Goal: Task Accomplishment & Management: Complete application form

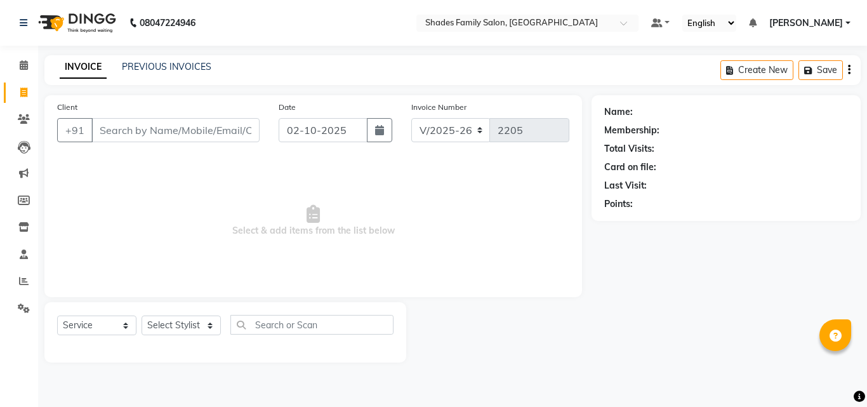
select select "7447"
select select "service"
select select "65368"
click at [142, 315] on select "Select Stylist [PERSON_NAME] [PERSON_NAME] [PERSON_NAME]" at bounding box center [181, 325] width 79 height 20
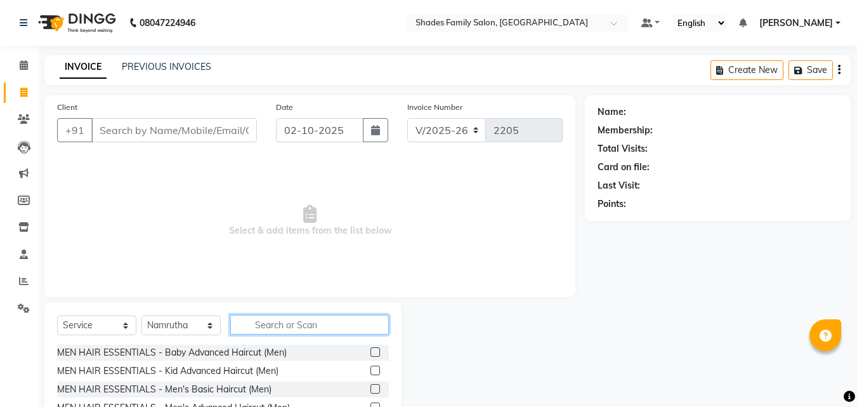
click at [279, 326] on input "text" at bounding box center [309, 325] width 159 height 20
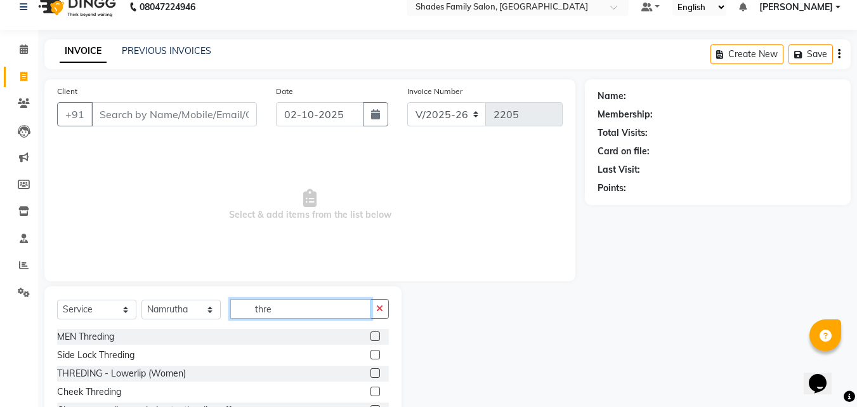
scroll to position [102, 0]
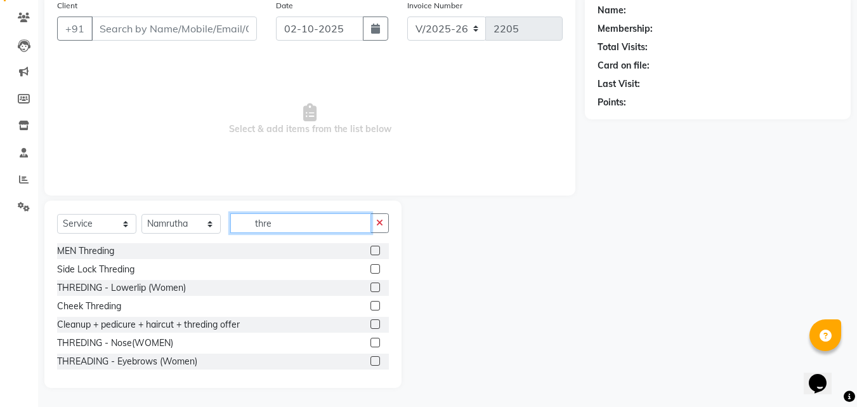
type input "thre"
click at [371, 359] on label at bounding box center [376, 361] width 10 height 10
click at [371, 359] on input "checkbox" at bounding box center [375, 361] width 8 height 8
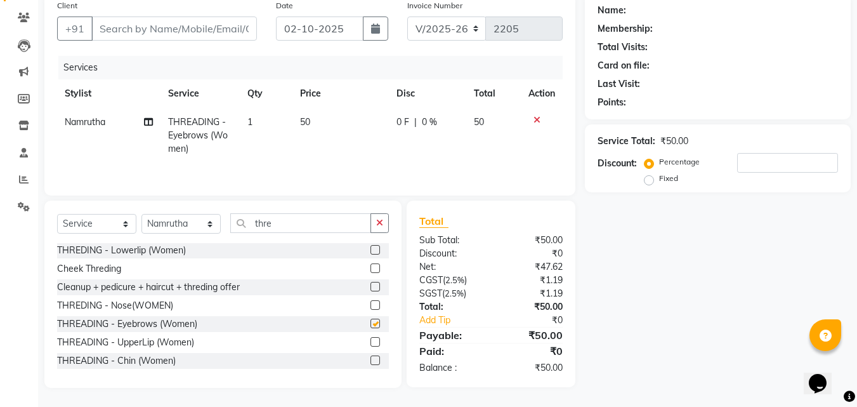
scroll to position [76, 0]
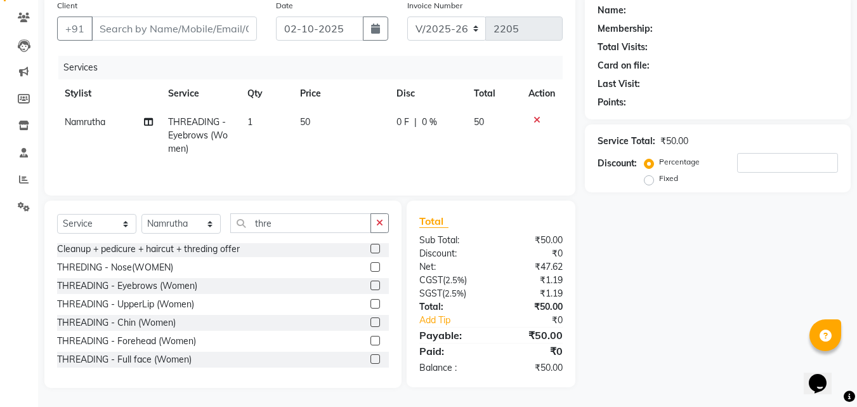
checkbox input "false"
click at [371, 304] on label at bounding box center [376, 304] width 10 height 10
click at [371, 304] on input "checkbox" at bounding box center [375, 304] width 8 height 8
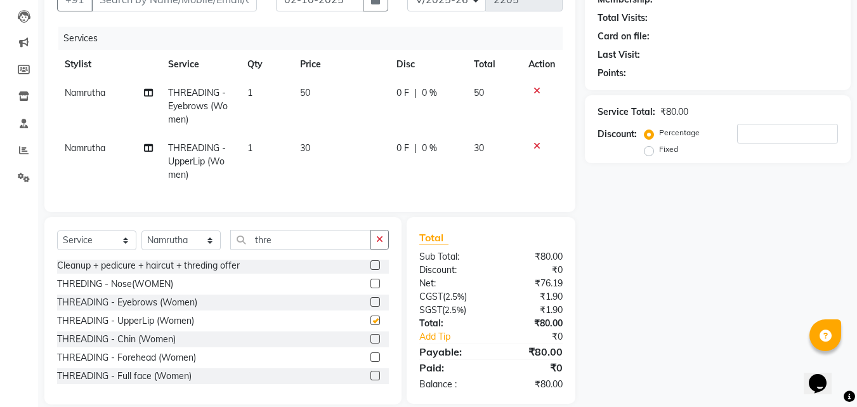
checkbox input "false"
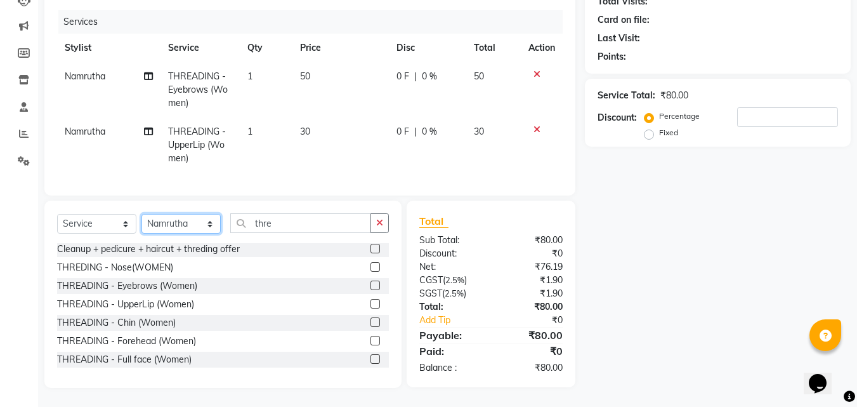
click at [203, 221] on select "Select Stylist [PERSON_NAME] [PERSON_NAME] [PERSON_NAME]" at bounding box center [181, 224] width 79 height 20
select select "89612"
click at [142, 214] on select "Select Stylist [PERSON_NAME] [PERSON_NAME] [PERSON_NAME]" at bounding box center [181, 224] width 79 height 20
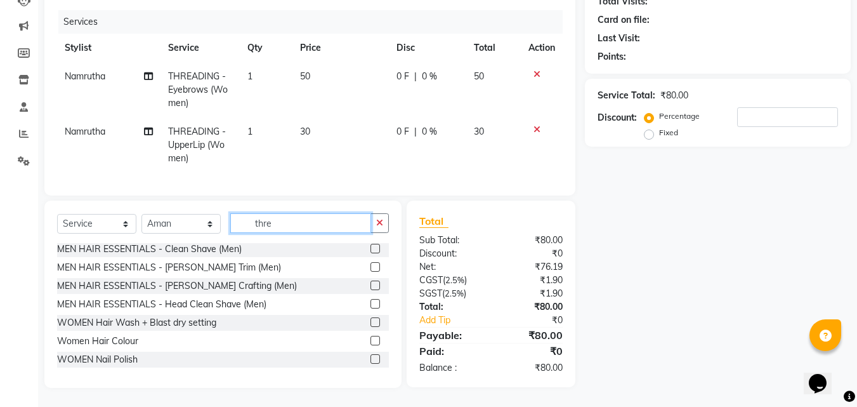
click at [326, 227] on input "thre" at bounding box center [300, 223] width 141 height 20
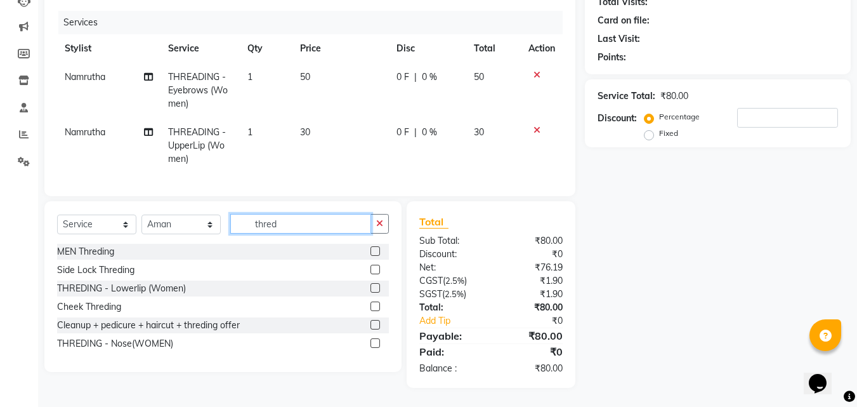
scroll to position [156, 0]
click at [674, 194] on div "Name: Membership: Total Visits: Card on file: Last Visit: Points: Service Total…" at bounding box center [722, 168] width 275 height 439
click at [653, 225] on div "Name: Membership: Total Visits: Card on file: Last Visit: Points: Service Total…" at bounding box center [722, 168] width 275 height 439
click at [681, 214] on div "Name: Membership: Total Visits: Card on file: Last Visit: Points: Service Total…" at bounding box center [722, 168] width 275 height 439
click at [642, 240] on div "Name: Membership: Total Visits: Card on file: Last Visit: Points: Service Total…" at bounding box center [722, 168] width 275 height 439
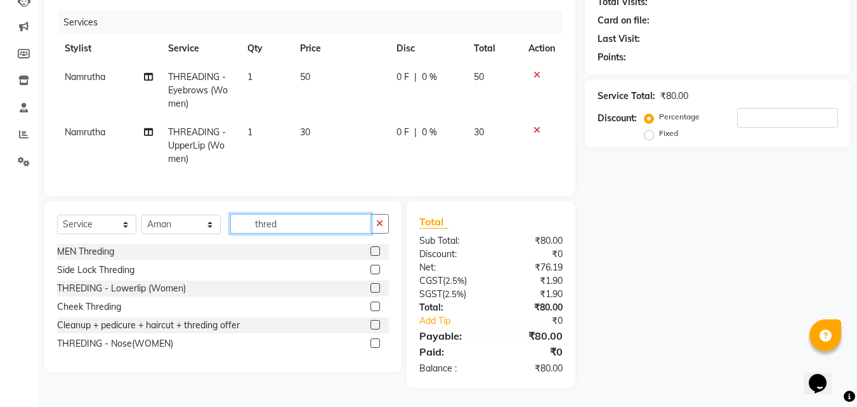
click at [318, 225] on input "thred" at bounding box center [300, 224] width 141 height 20
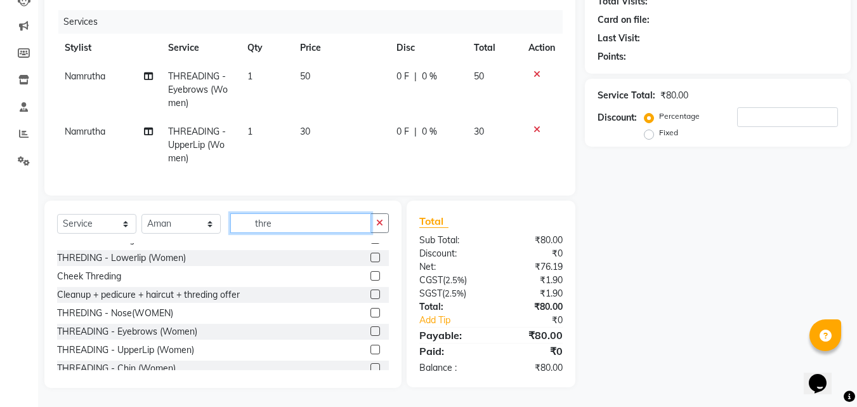
scroll to position [76, 0]
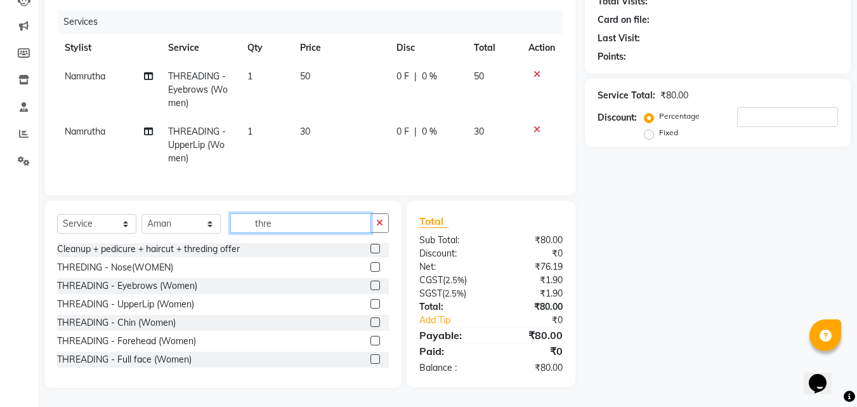
type input "thre"
click at [371, 286] on label at bounding box center [376, 285] width 10 height 10
click at [371, 286] on input "checkbox" at bounding box center [375, 286] width 8 height 8
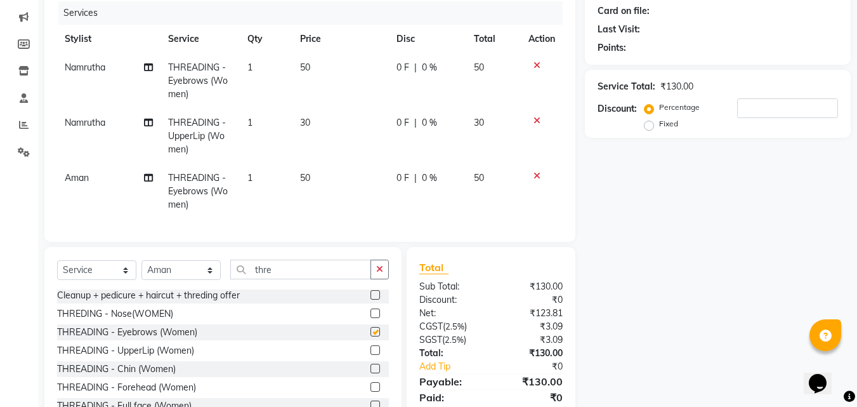
checkbox input "false"
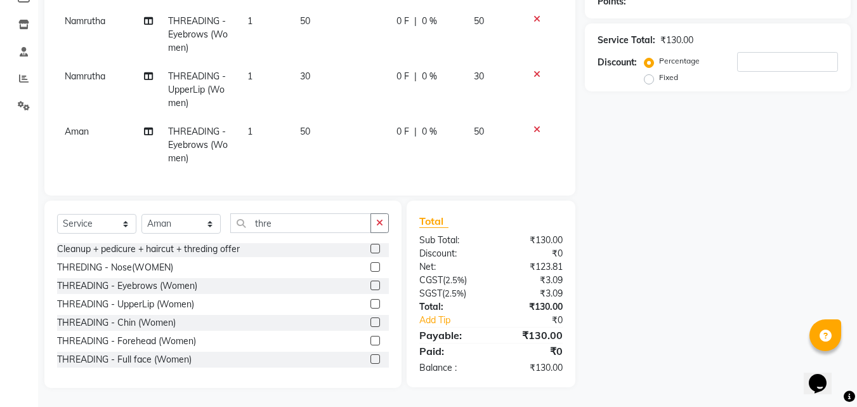
click at [371, 301] on label at bounding box center [376, 304] width 10 height 10
click at [371, 301] on input "checkbox" at bounding box center [375, 304] width 8 height 8
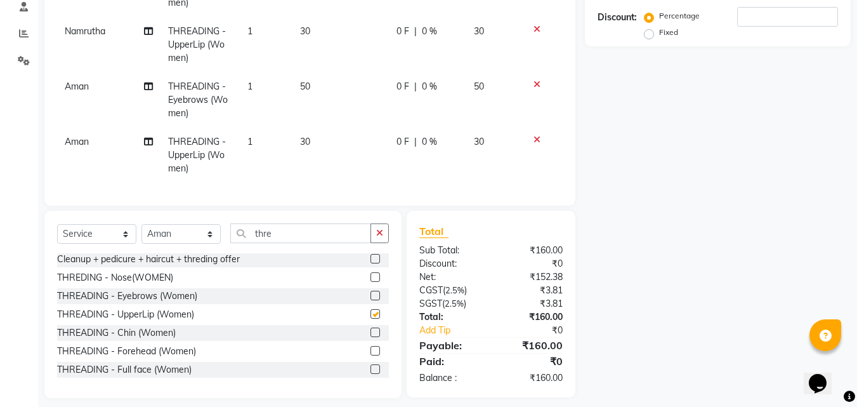
checkbox input "false"
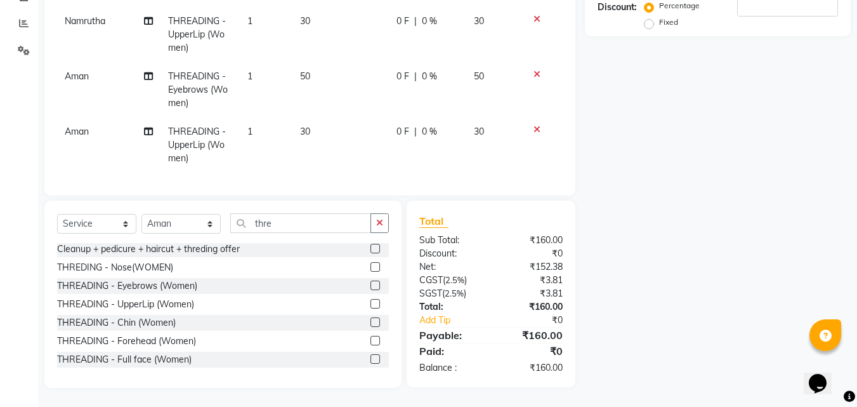
click at [87, 70] on span "Aman" at bounding box center [77, 75] width 24 height 11
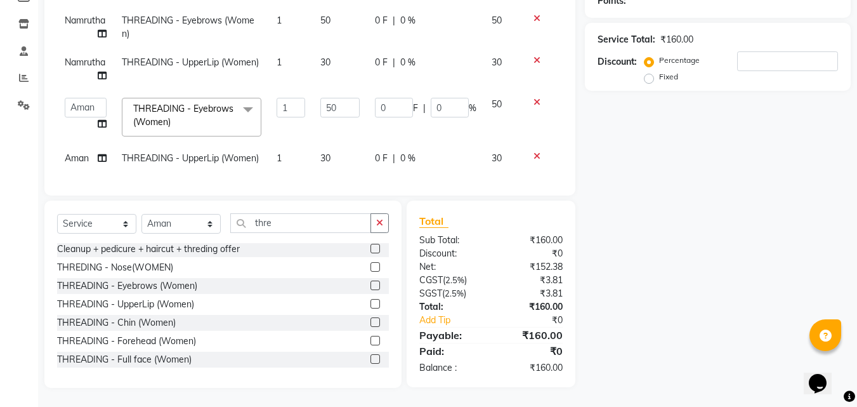
scroll to position [213, 0]
click at [537, 98] on icon at bounding box center [537, 102] width 7 height 9
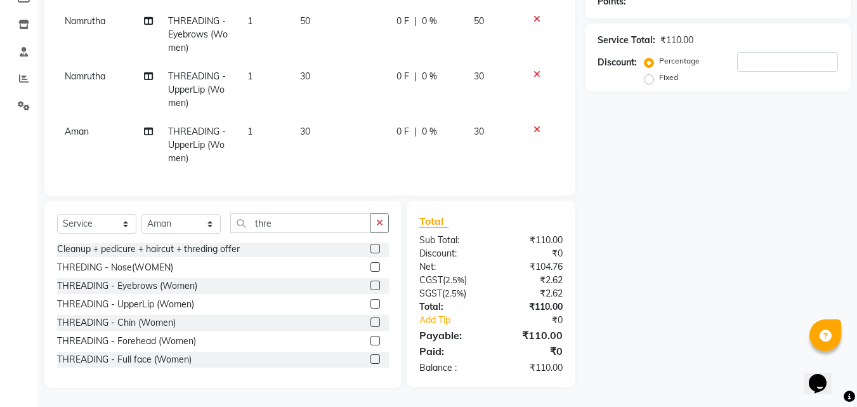
click at [537, 125] on icon at bounding box center [537, 129] width 7 height 9
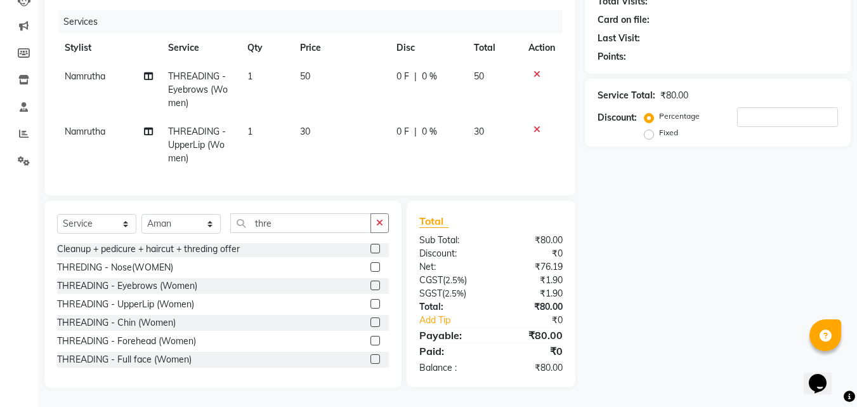
scroll to position [157, 0]
click at [177, 222] on select "Select Stylist [PERSON_NAME] [PERSON_NAME] [PERSON_NAME]" at bounding box center [181, 224] width 79 height 20
select select "90743"
click at [142, 214] on select "Select Stylist [PERSON_NAME] [PERSON_NAME] [PERSON_NAME]" at bounding box center [181, 224] width 79 height 20
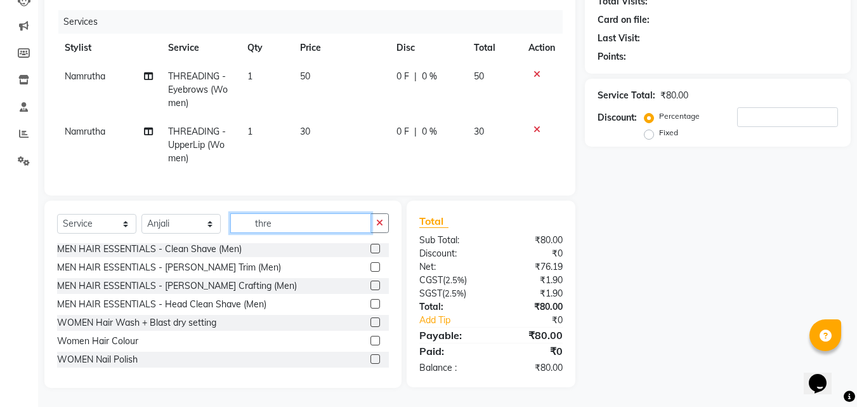
click at [298, 225] on input "thre" at bounding box center [300, 223] width 141 height 20
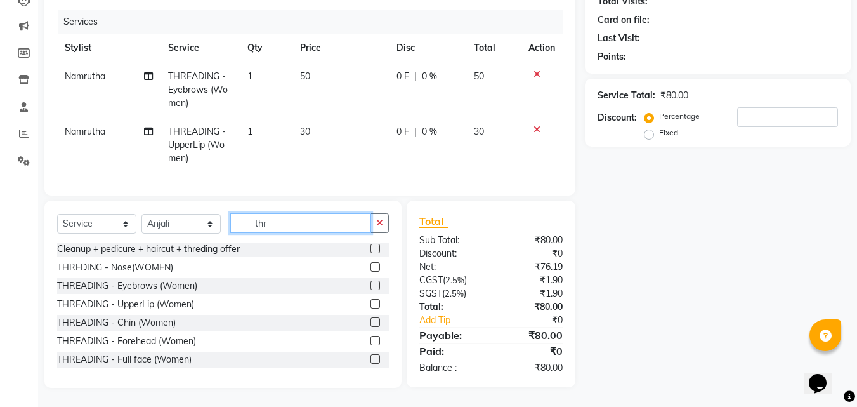
type input "thre"
click at [371, 283] on label at bounding box center [376, 285] width 10 height 10
click at [371, 283] on input "checkbox" at bounding box center [375, 286] width 8 height 8
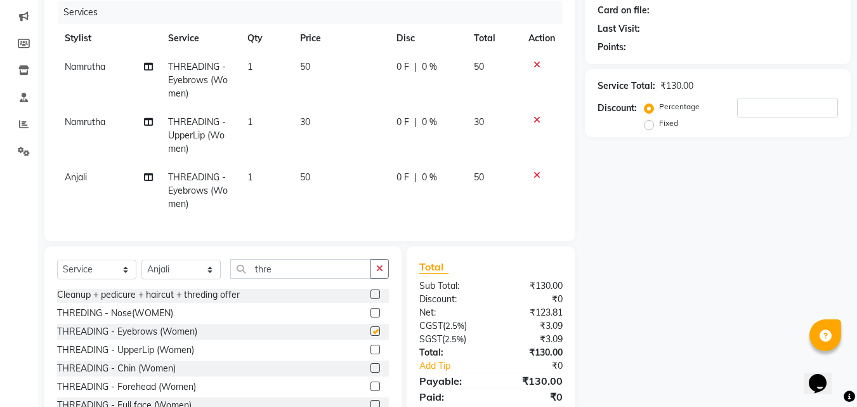
scroll to position [212, 0]
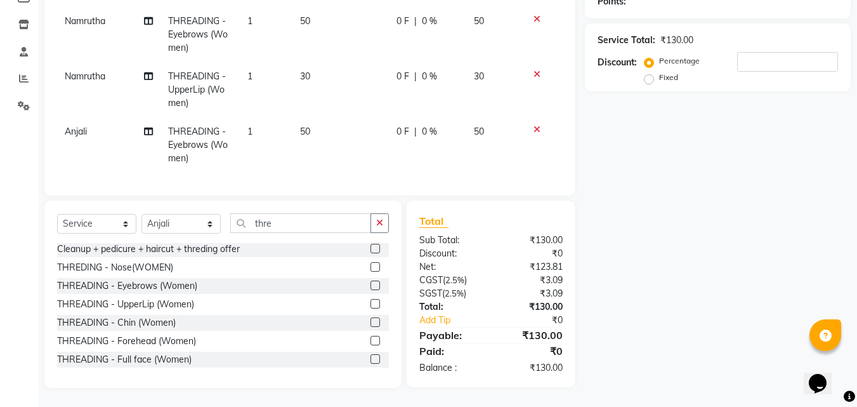
checkbox input "false"
click at [371, 300] on label at bounding box center [376, 304] width 10 height 10
click at [371, 300] on input "checkbox" at bounding box center [375, 304] width 8 height 8
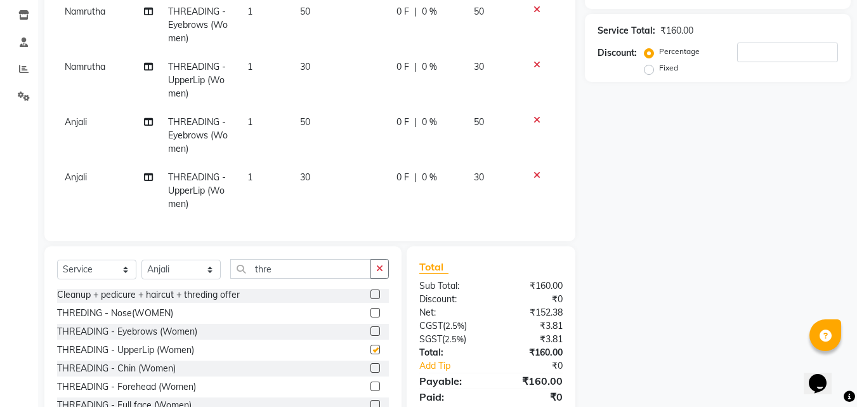
checkbox input "false"
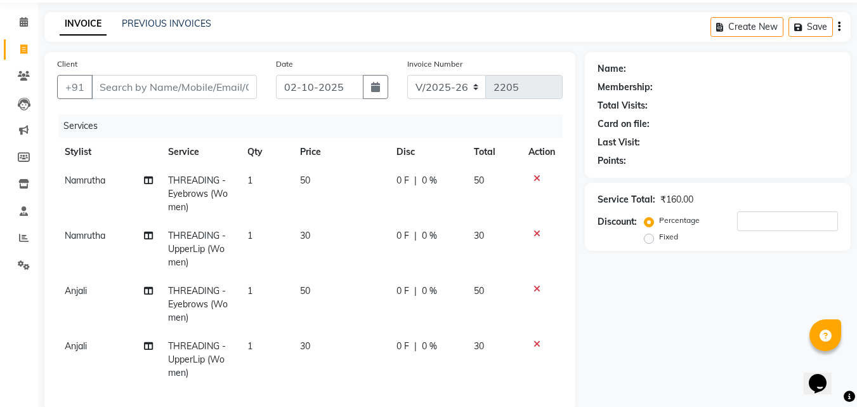
scroll to position [13, 0]
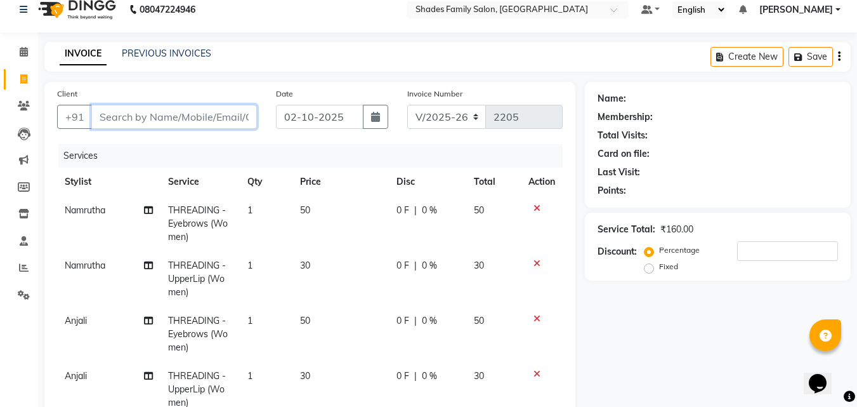
click at [210, 114] on input "Client" at bounding box center [174, 117] width 166 height 24
type input "9"
type input "0"
type input "9591168790"
click at [210, 115] on span "Add Client" at bounding box center [224, 116] width 50 height 13
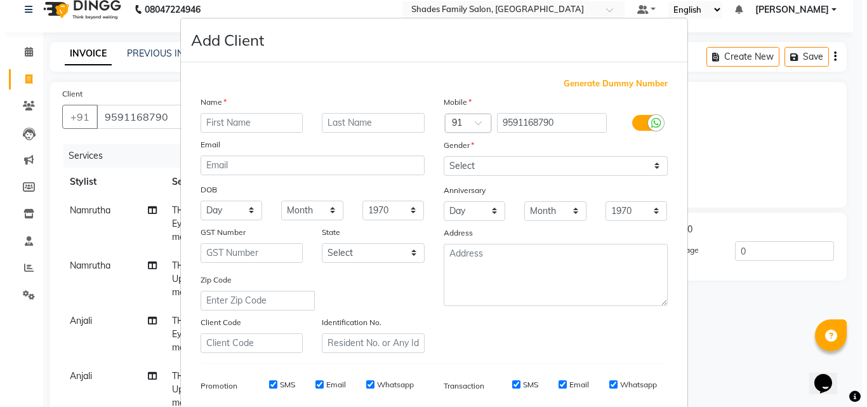
scroll to position [267, 0]
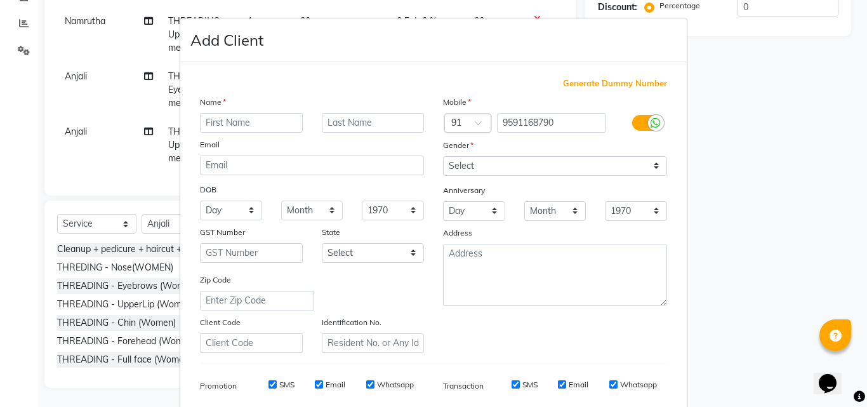
click at [227, 122] on input "text" at bounding box center [251, 123] width 103 height 20
type input "[PERSON_NAME]"
click at [491, 165] on select "Select [DEMOGRAPHIC_DATA] [DEMOGRAPHIC_DATA] Other Prefer Not To Say" at bounding box center [555, 166] width 224 height 20
select select "[DEMOGRAPHIC_DATA]"
click at [443, 156] on select "Select [DEMOGRAPHIC_DATA] [DEMOGRAPHIC_DATA] Other Prefer Not To Say" at bounding box center [555, 166] width 224 height 20
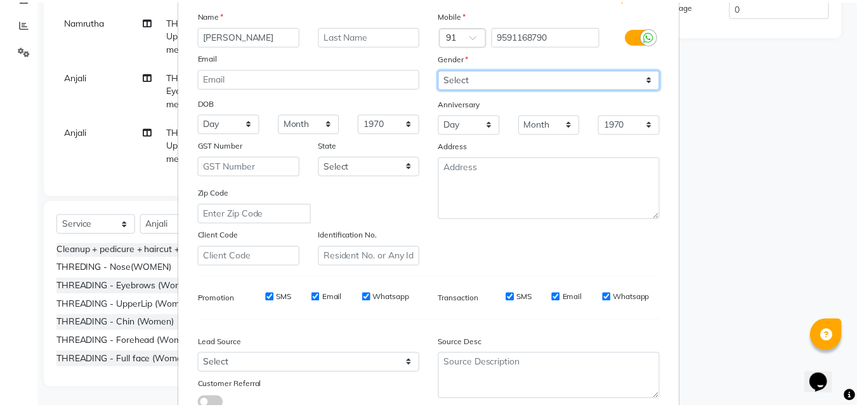
scroll to position [179, 0]
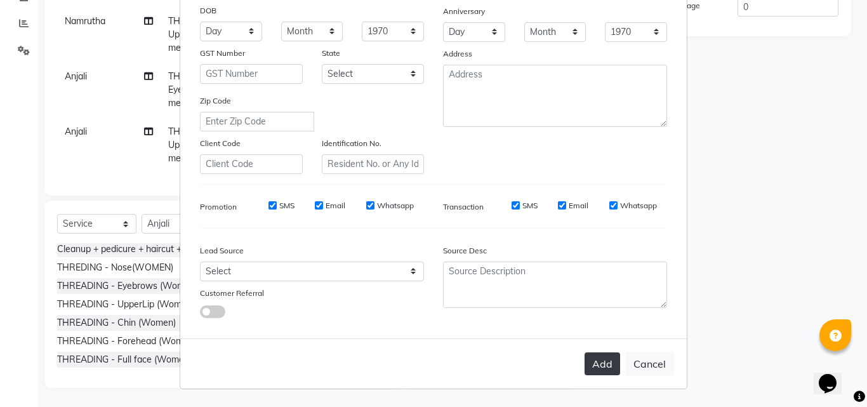
drag, startPoint x: 613, startPoint y: 349, endPoint x: 612, endPoint y: 360, distance: 10.8
click at [613, 359] on div "Add Cancel" at bounding box center [433, 363] width 506 height 50
click at [612, 360] on button "Add" at bounding box center [602, 363] width 36 height 23
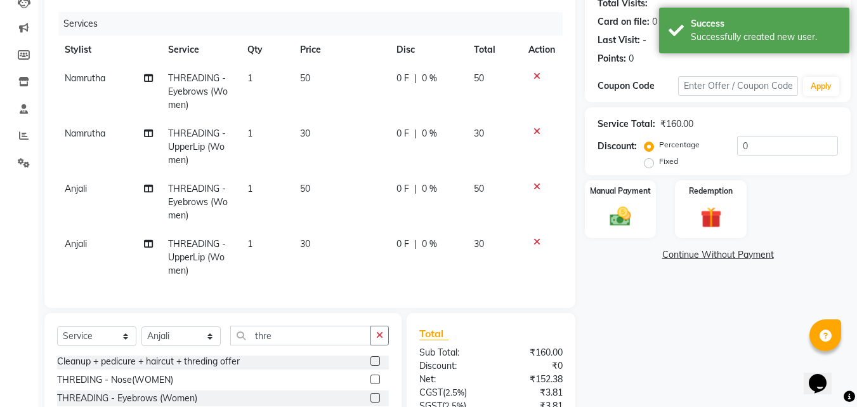
scroll to position [140, 0]
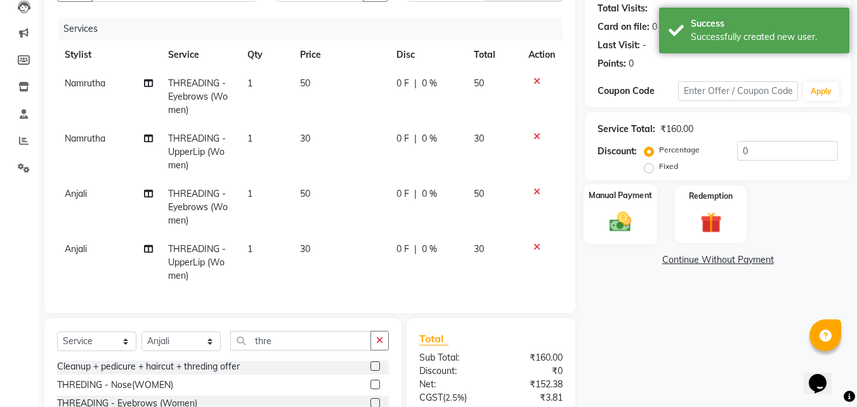
click at [627, 228] on img at bounding box center [621, 221] width 36 height 25
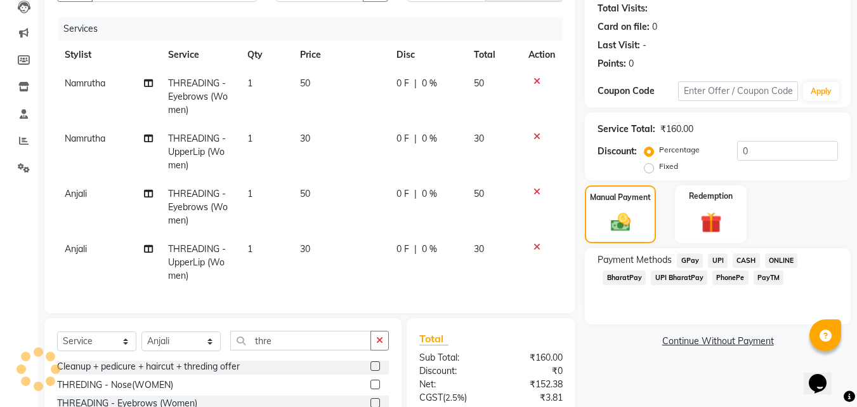
click at [734, 273] on span "PhonePe" at bounding box center [731, 277] width 36 height 15
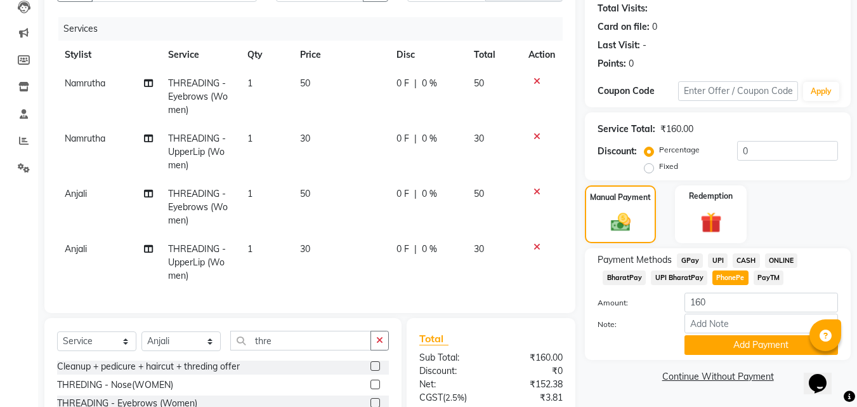
scroll to position [267, 0]
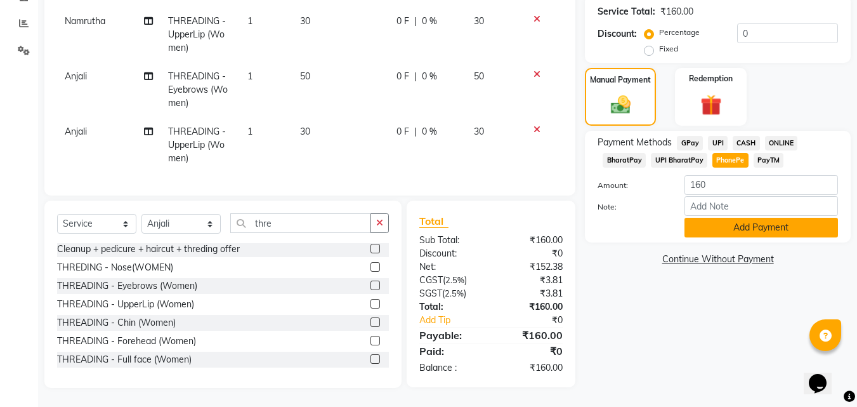
click at [735, 220] on button "Add Payment" at bounding box center [762, 228] width 154 height 20
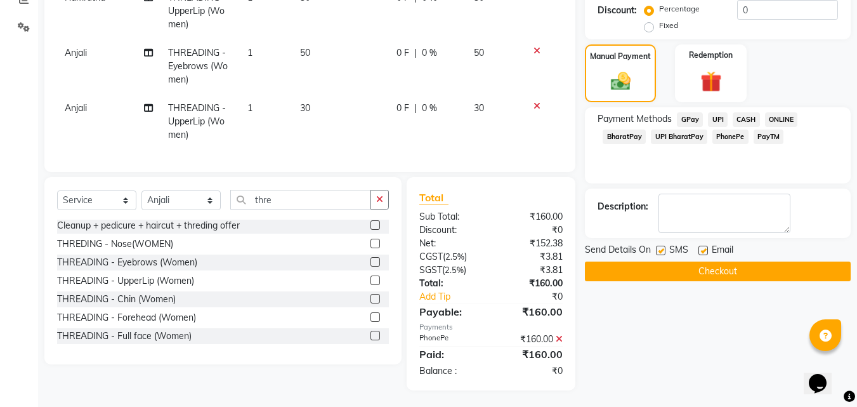
scroll to position [293, 0]
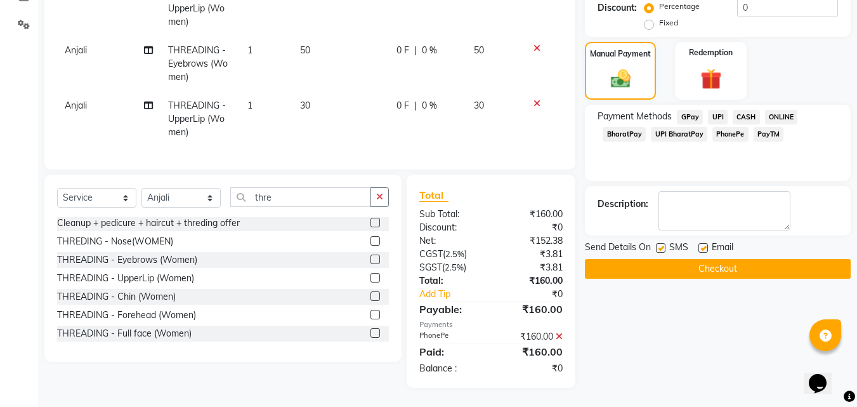
click at [622, 259] on button "Checkout" at bounding box center [718, 269] width 266 height 20
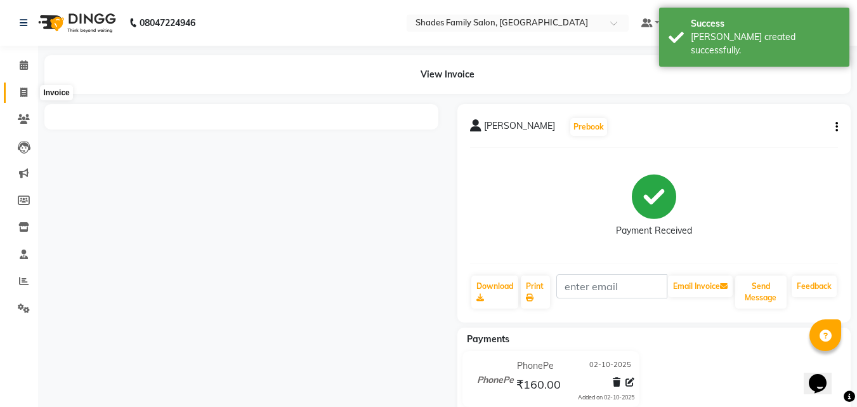
click at [25, 91] on icon at bounding box center [23, 93] width 7 height 10
select select "service"
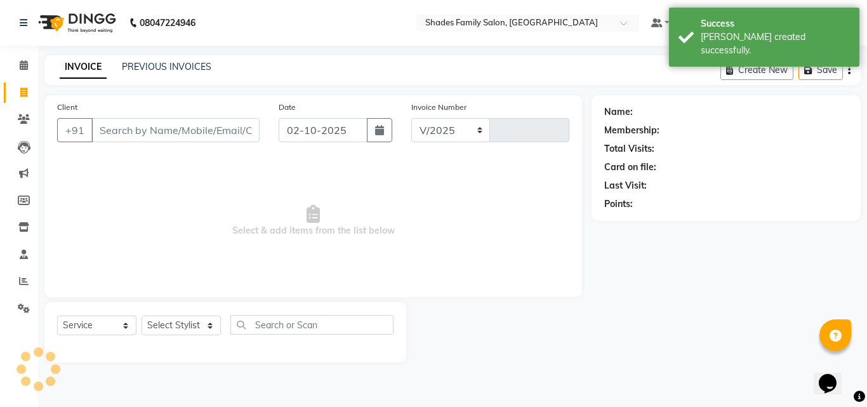
select select "7447"
type input "2206"
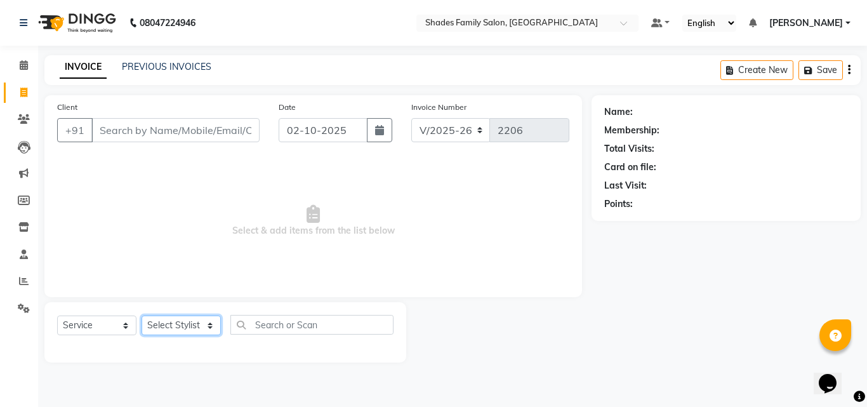
click at [190, 320] on select "Select Stylist [PERSON_NAME] [PERSON_NAME] [PERSON_NAME]" at bounding box center [181, 325] width 79 height 20
select select "65368"
click at [142, 315] on select "Select Stylist [PERSON_NAME] [PERSON_NAME] [PERSON_NAME]" at bounding box center [181, 325] width 79 height 20
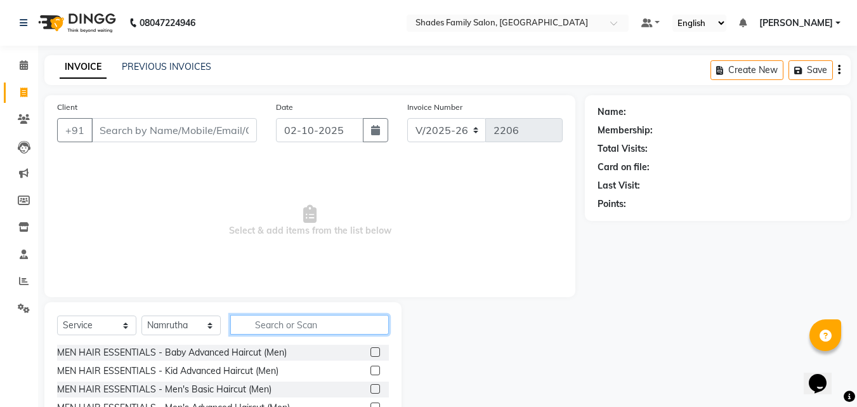
click at [327, 326] on input "text" at bounding box center [309, 325] width 159 height 20
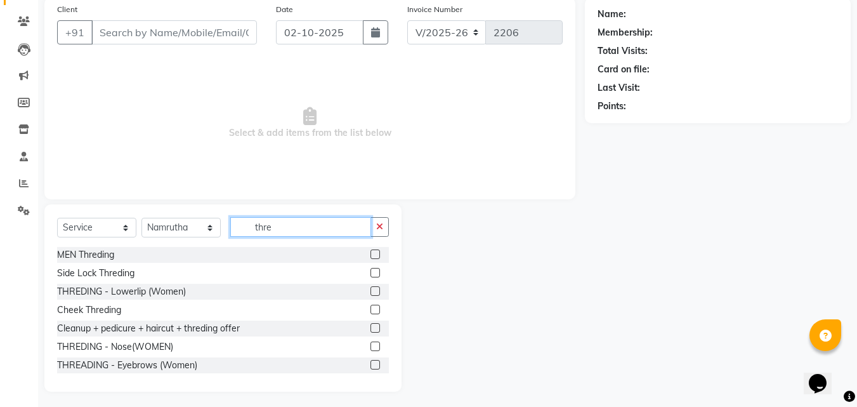
scroll to position [102, 0]
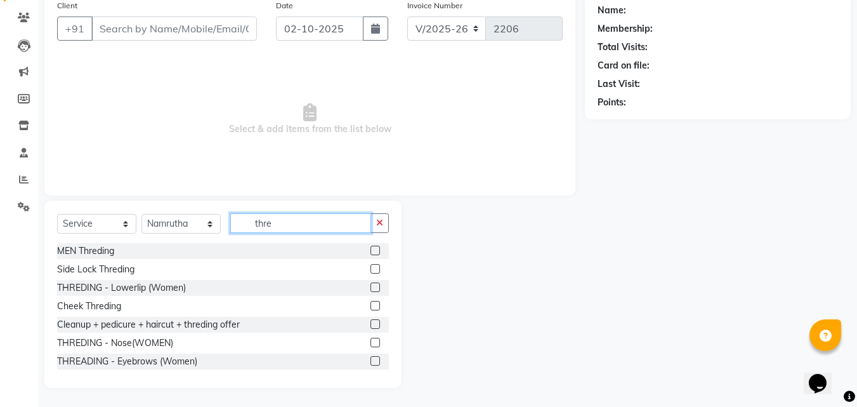
type input "thre"
click at [371, 360] on label at bounding box center [376, 361] width 10 height 10
click at [371, 360] on input "checkbox" at bounding box center [375, 361] width 8 height 8
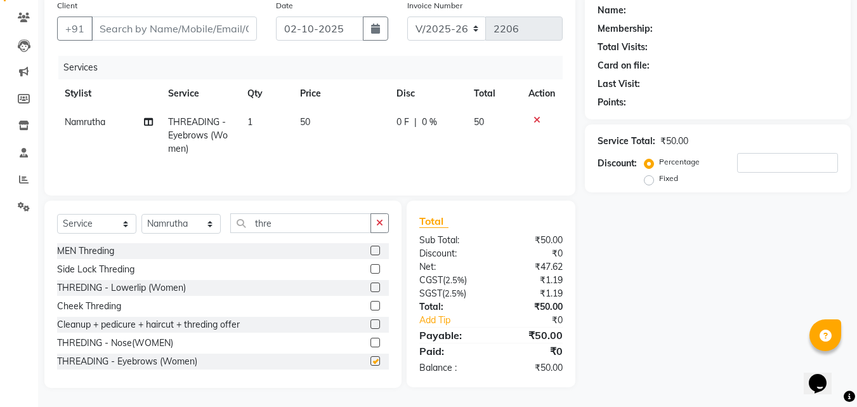
checkbox input "false"
click at [168, 29] on input "Client" at bounding box center [174, 28] width 166 height 24
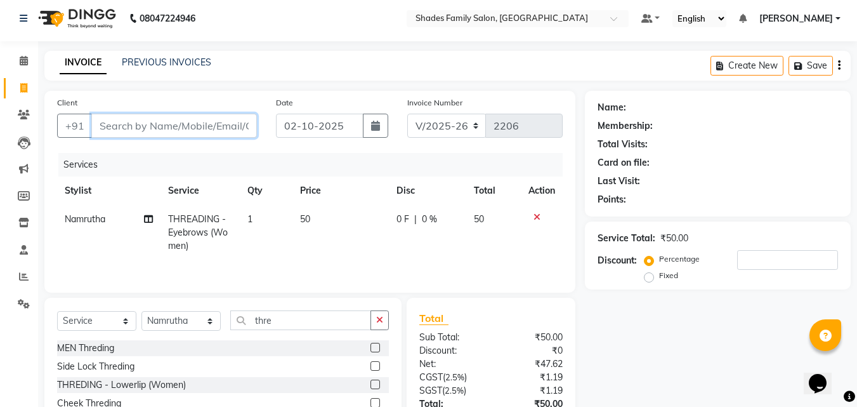
scroll to position [0, 0]
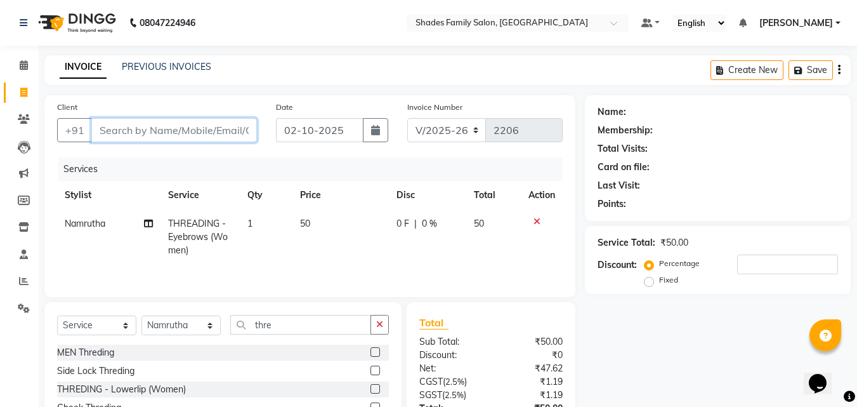
click at [212, 135] on input "Client" at bounding box center [174, 130] width 166 height 24
type input "9"
type input "0"
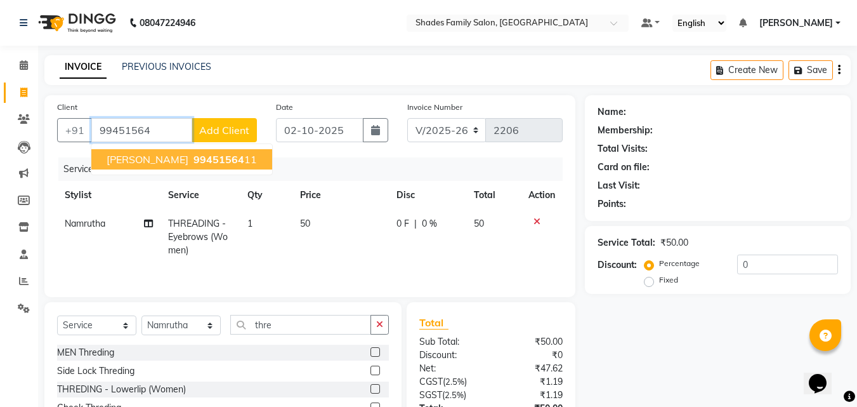
click at [195, 154] on span "99451564" at bounding box center [219, 159] width 51 height 13
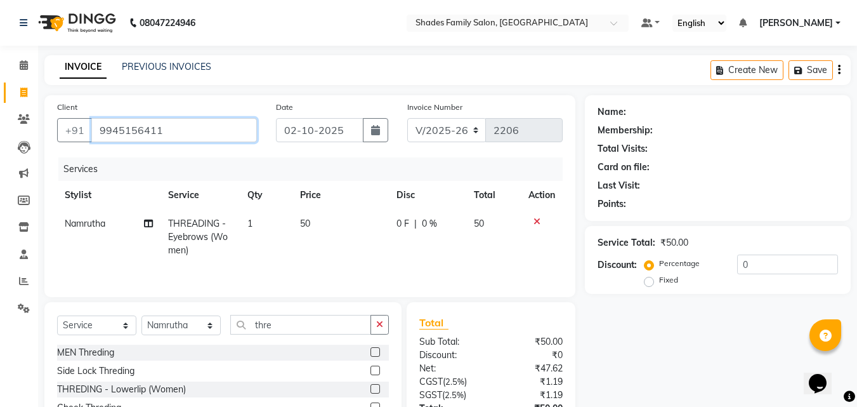
type input "9945156411"
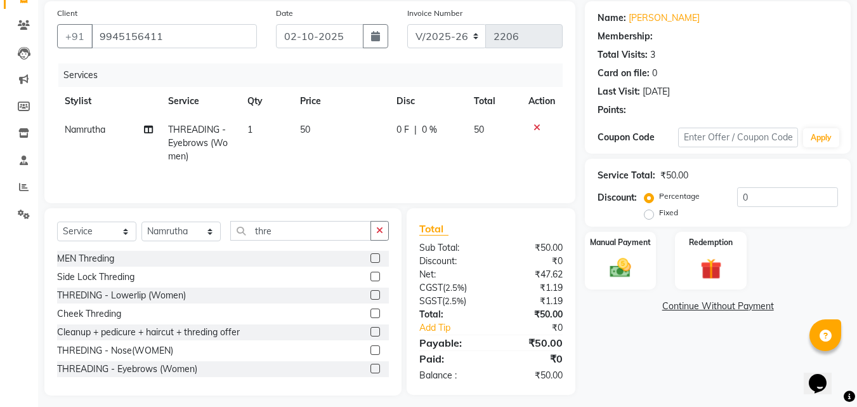
scroll to position [102, 0]
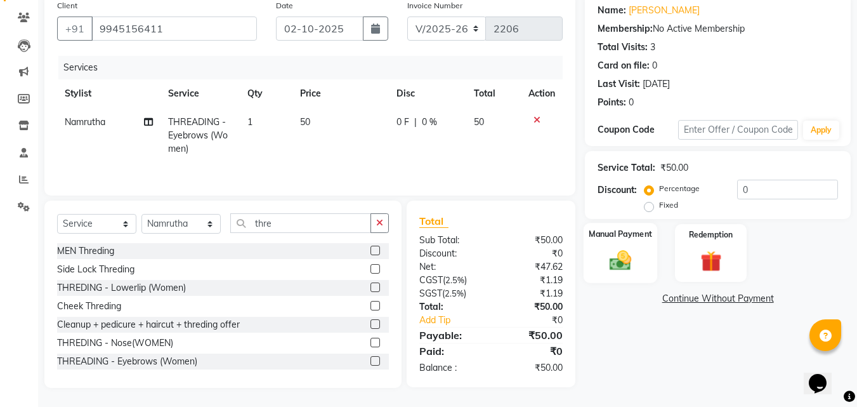
click at [602, 249] on div "Manual Payment" at bounding box center [621, 253] width 74 height 60
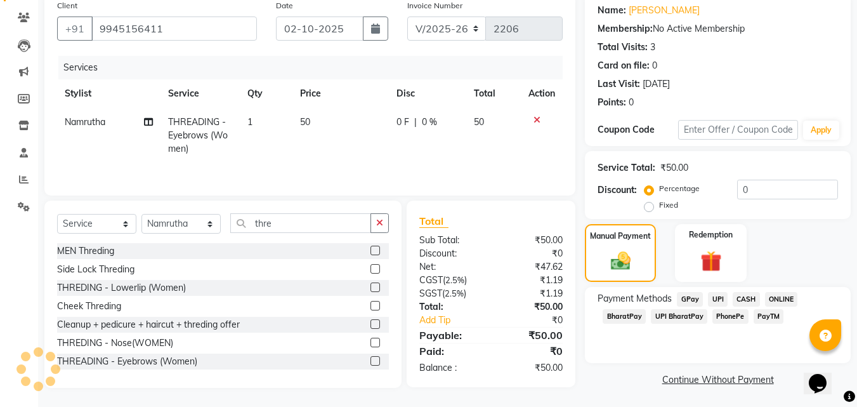
click at [753, 299] on span "CASH" at bounding box center [746, 299] width 27 height 15
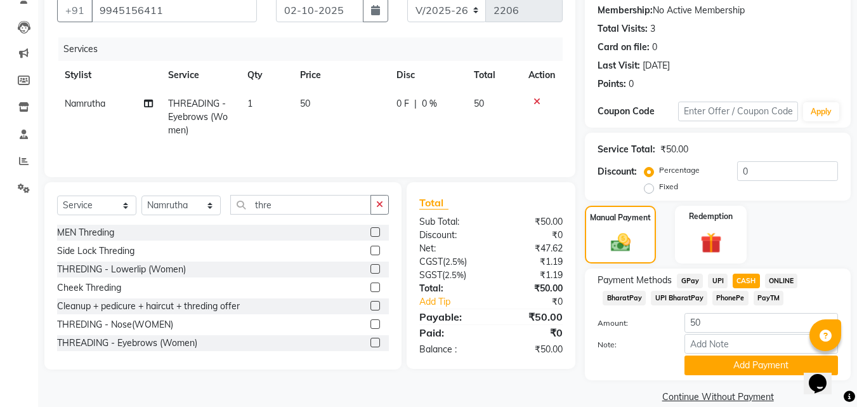
scroll to position [138, 0]
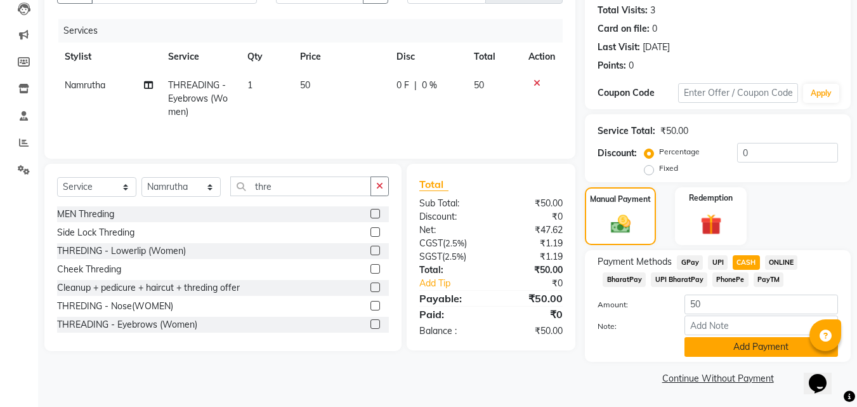
click at [713, 349] on button "Add Payment" at bounding box center [762, 347] width 154 height 20
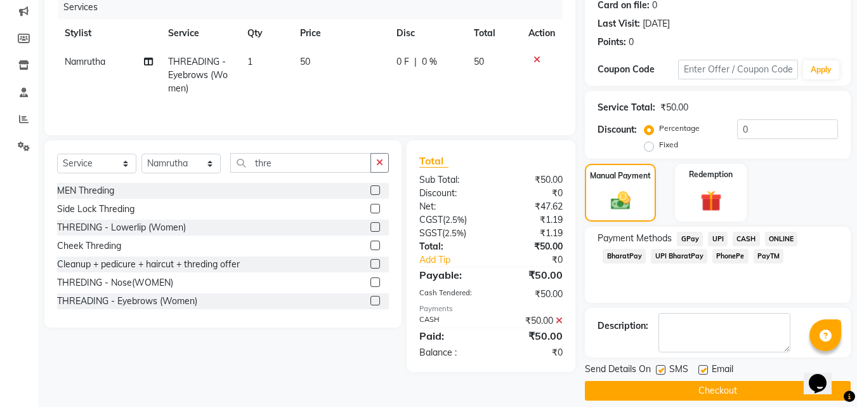
scroll to position [174, 0]
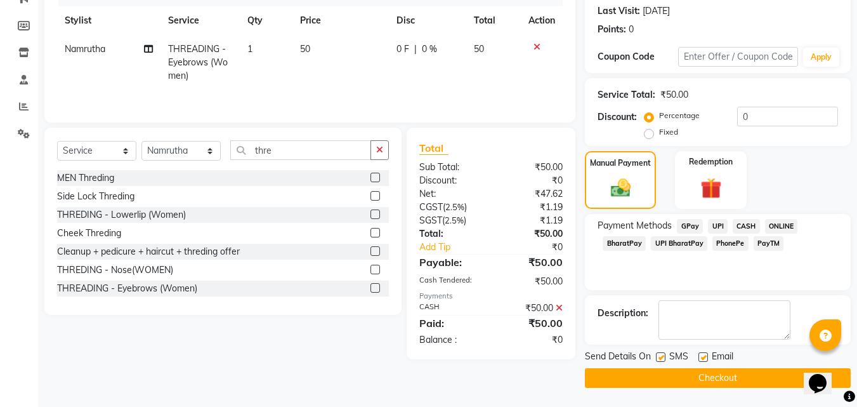
click at [714, 376] on button "Checkout" at bounding box center [718, 378] width 266 height 20
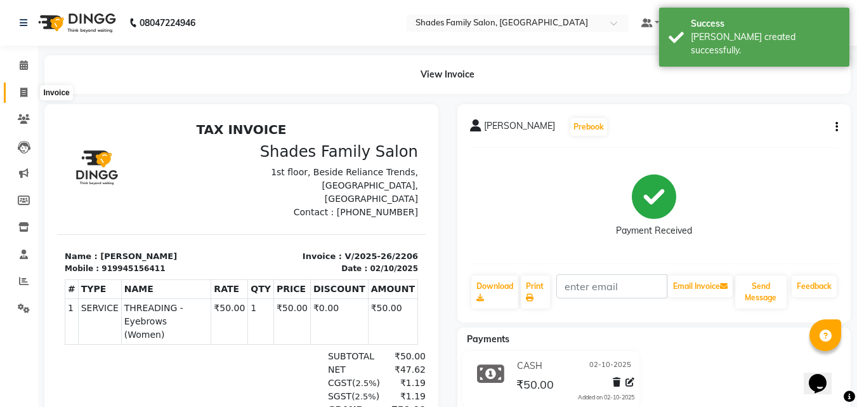
click at [21, 88] on icon at bounding box center [23, 93] width 7 height 10
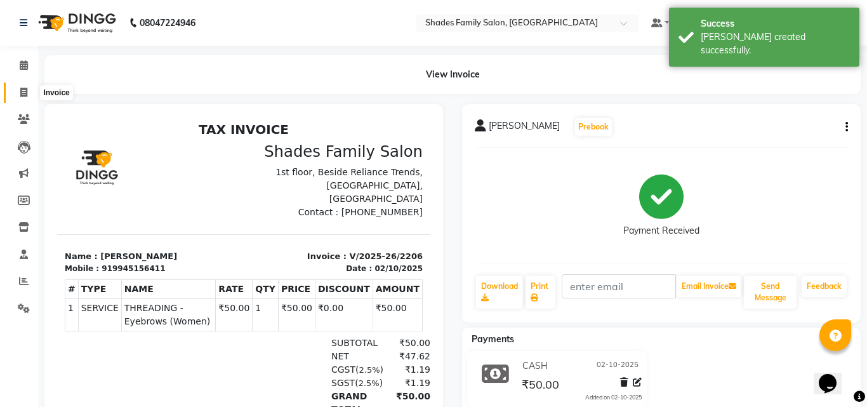
select select "service"
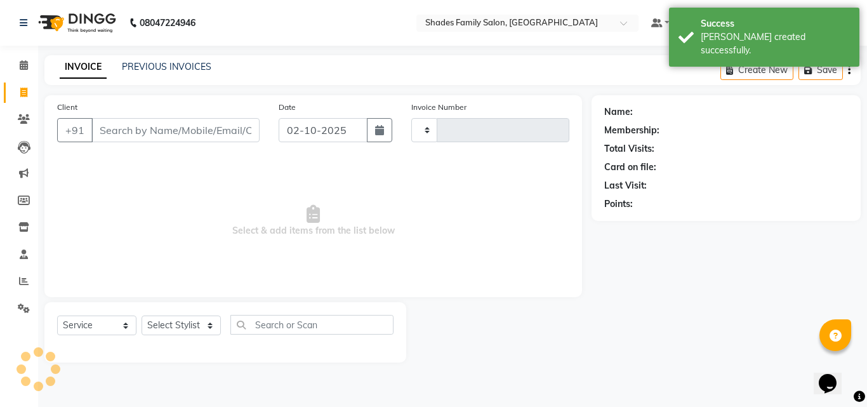
type input "2207"
select select "7447"
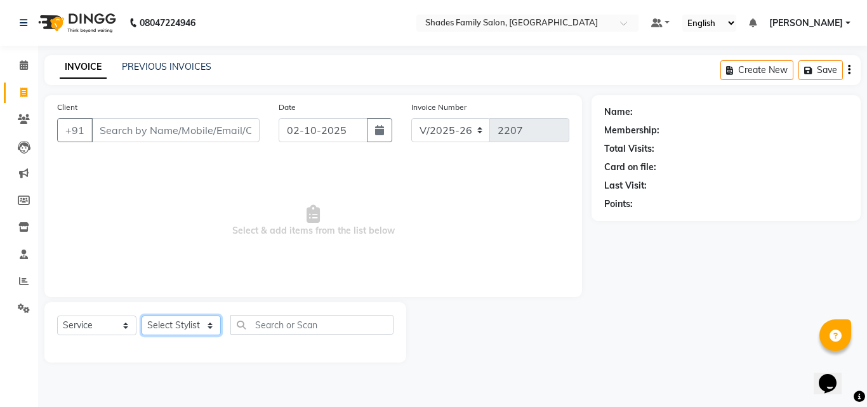
click at [201, 329] on select "Select Stylist [PERSON_NAME] [PERSON_NAME] [PERSON_NAME]" at bounding box center [181, 325] width 79 height 20
select select "65368"
click at [142, 315] on select "Select Stylist [PERSON_NAME] [PERSON_NAME] [PERSON_NAME]" at bounding box center [181, 325] width 79 height 20
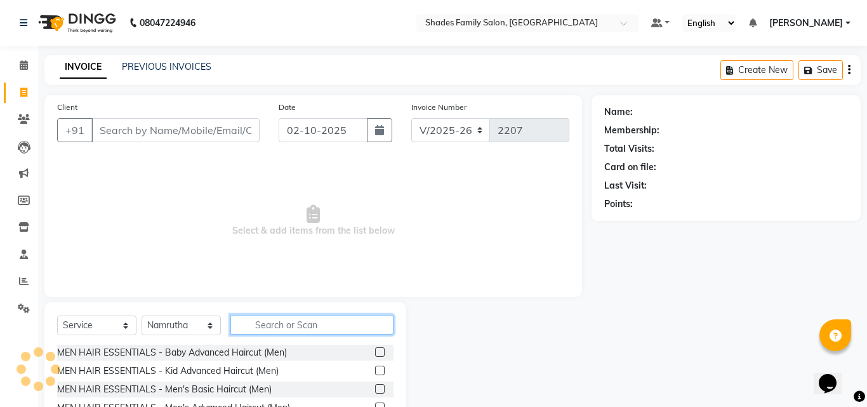
click at [272, 325] on input "text" at bounding box center [311, 325] width 163 height 20
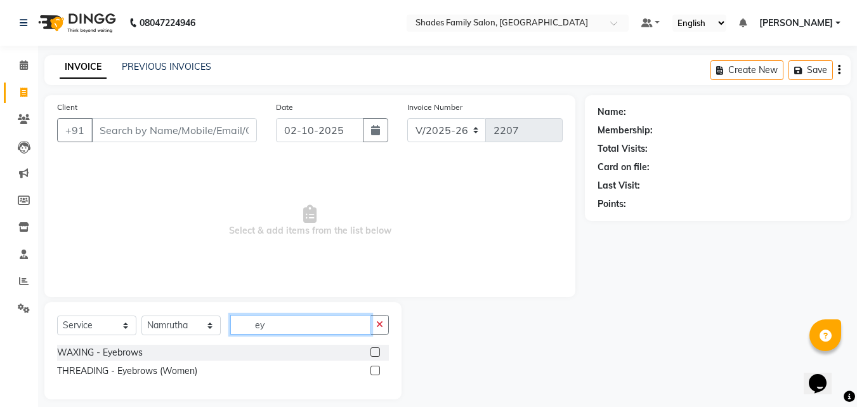
type input "ey"
click at [376, 374] on label at bounding box center [376, 370] width 10 height 10
click at [376, 374] on input "checkbox" at bounding box center [375, 371] width 8 height 8
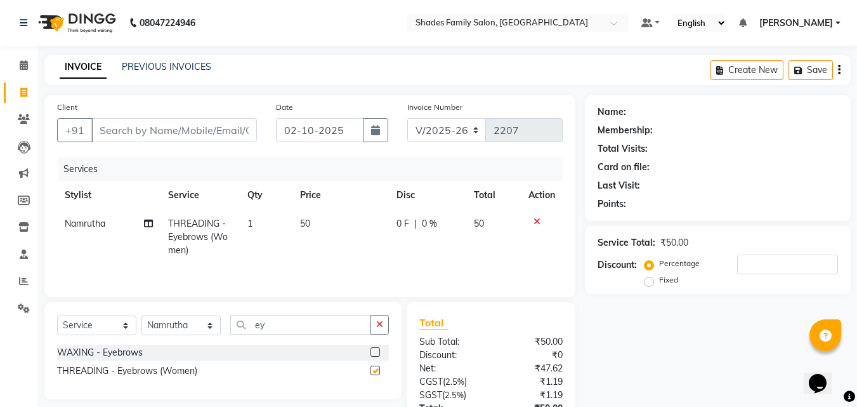
checkbox input "false"
click at [169, 332] on select "Select Stylist [PERSON_NAME] [PERSON_NAME] [PERSON_NAME]" at bounding box center [181, 325] width 79 height 20
select select "69687"
click at [142, 315] on select "Select Stylist [PERSON_NAME] [PERSON_NAME] [PERSON_NAME]" at bounding box center [181, 325] width 79 height 20
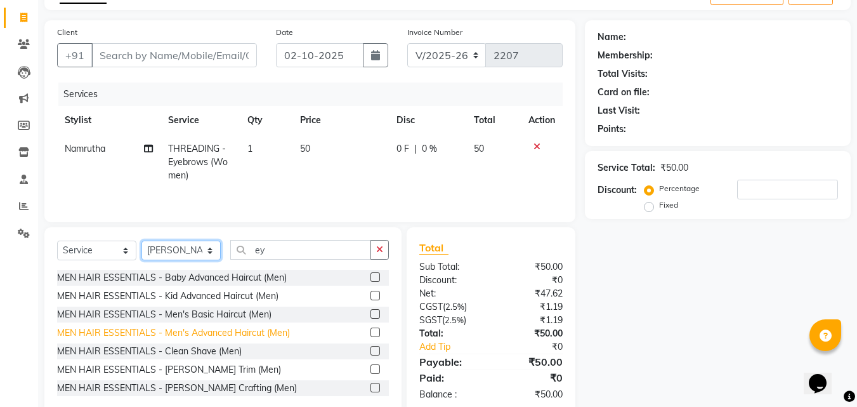
scroll to position [102, 0]
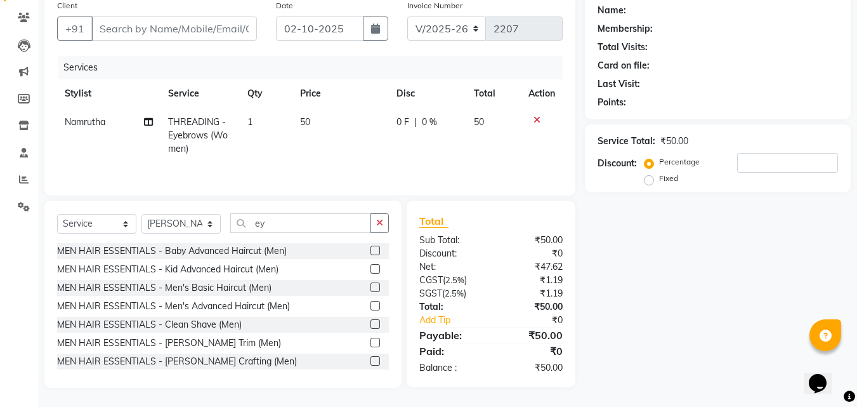
click at [371, 283] on label at bounding box center [376, 287] width 10 height 10
click at [371, 284] on input "checkbox" at bounding box center [375, 288] width 8 height 8
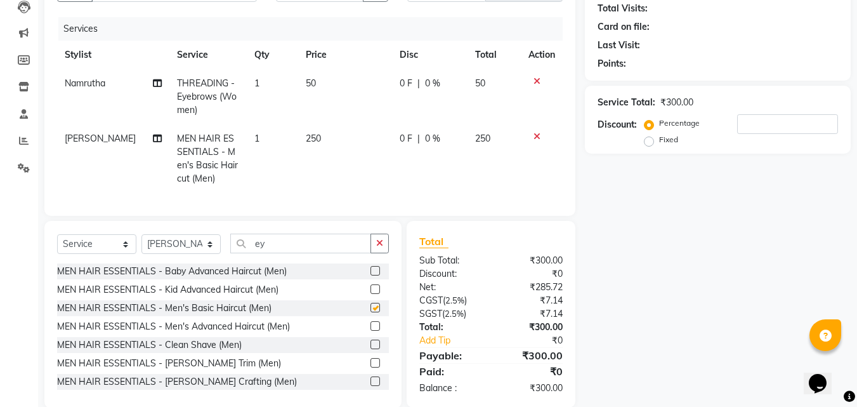
checkbox input "false"
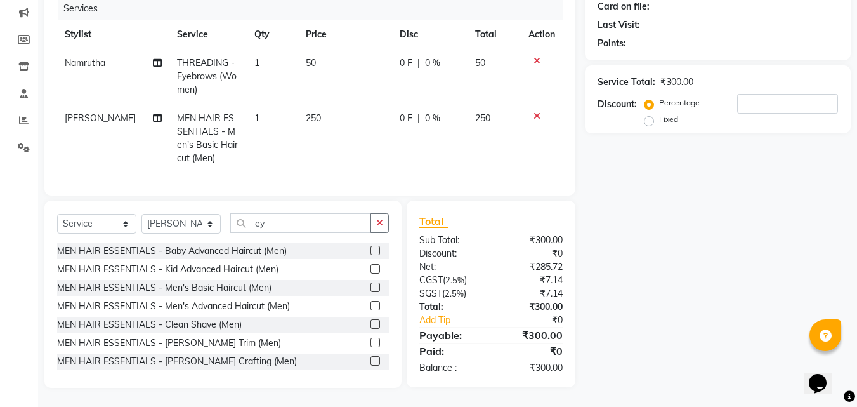
click at [371, 342] on label at bounding box center [376, 343] width 10 height 10
click at [371, 342] on input "checkbox" at bounding box center [375, 343] width 8 height 8
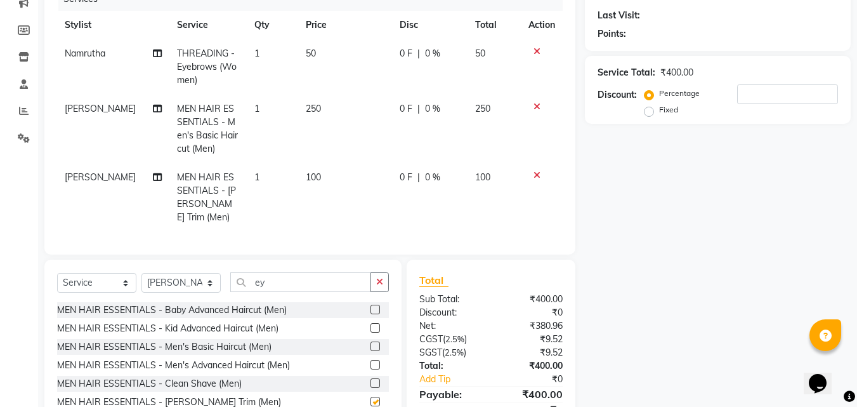
checkbox input "false"
click at [343, 93] on td "50" at bounding box center [345, 66] width 94 height 55
select select "65368"
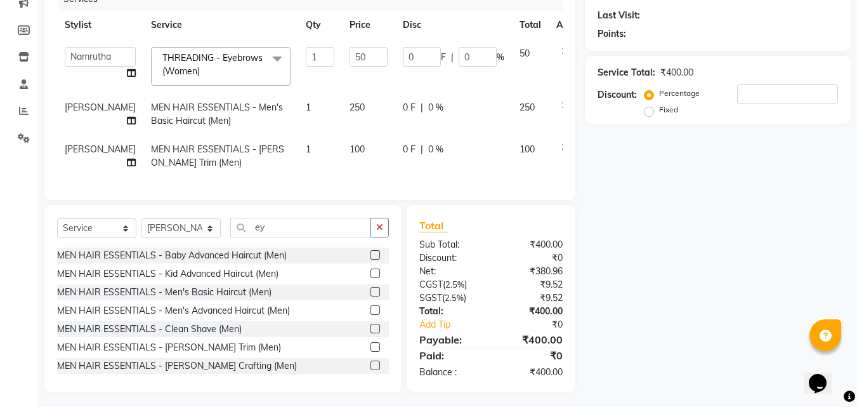
click at [345, 109] on td "250" at bounding box center [368, 114] width 53 height 42
select select "69687"
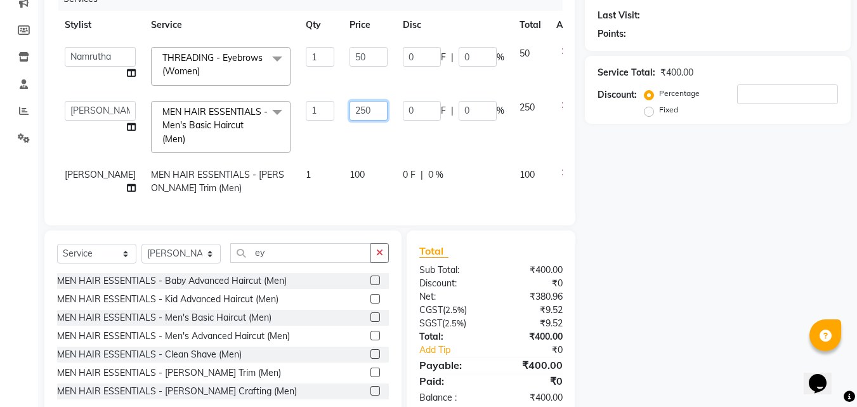
click at [350, 109] on input "250" at bounding box center [369, 111] width 38 height 20
type input "200"
click at [358, 139] on tbody "[PERSON_NAME] [PERSON_NAME] [PERSON_NAME] THREADING - Eyebrows (Women) x MEN HA…" at bounding box center [324, 120] width 534 height 163
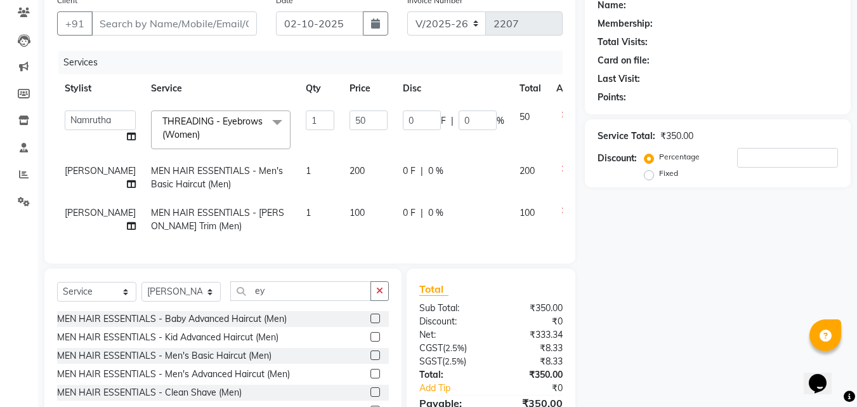
scroll to position [43, 0]
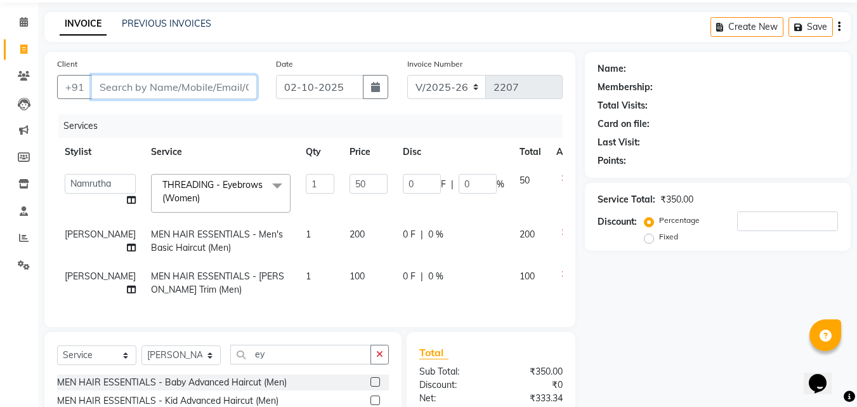
click at [210, 81] on input "Client" at bounding box center [174, 87] width 166 height 24
type input "7"
type input "0"
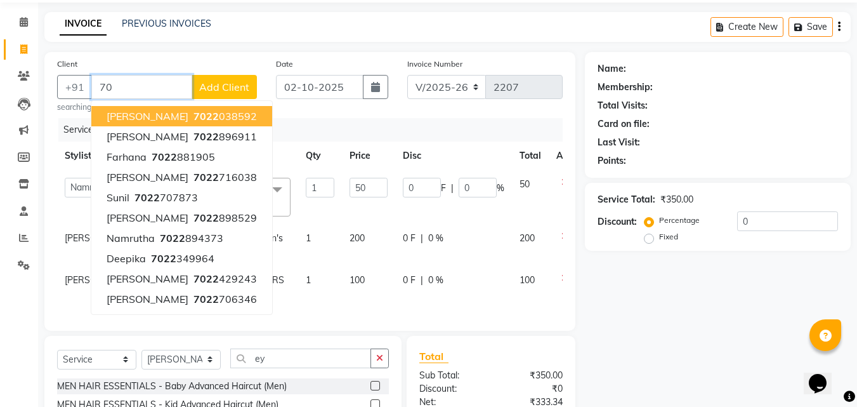
type input "7"
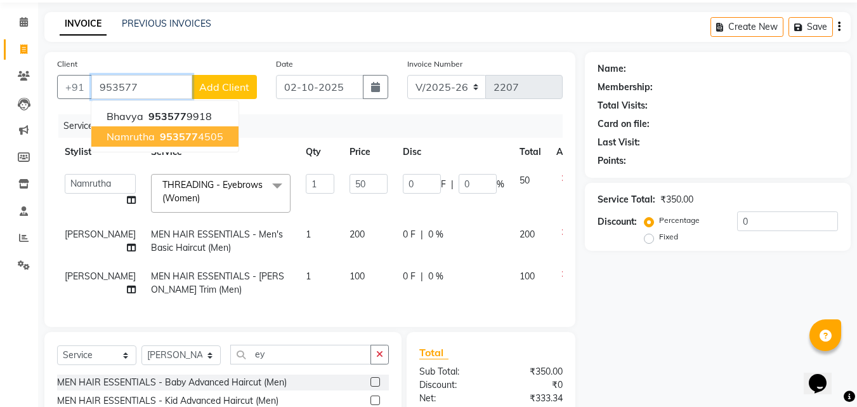
click at [207, 138] on ngb-highlight "953577 4505" at bounding box center [190, 136] width 66 height 13
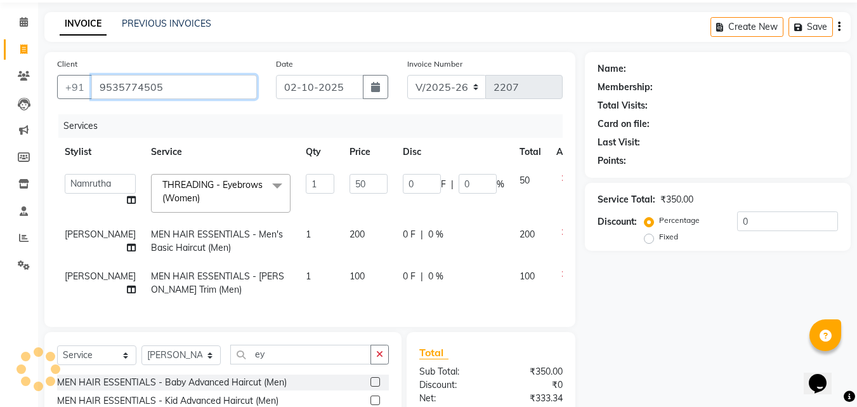
type input "9535774505"
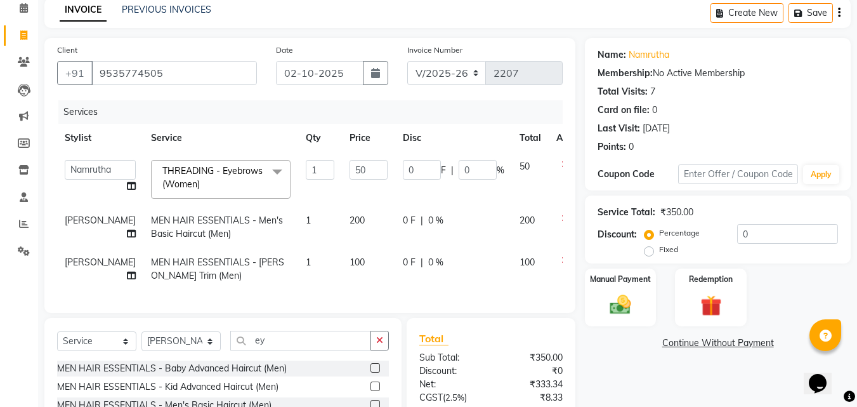
scroll to position [121, 0]
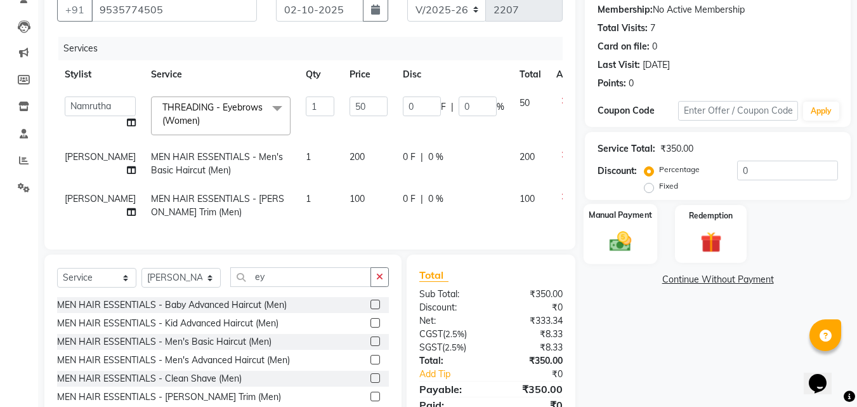
click at [624, 247] on img at bounding box center [621, 240] width 36 height 25
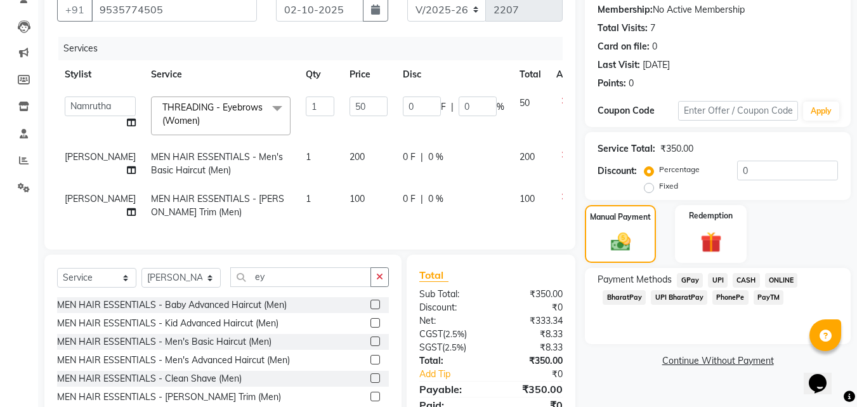
click at [737, 297] on span "PhonePe" at bounding box center [731, 297] width 36 height 15
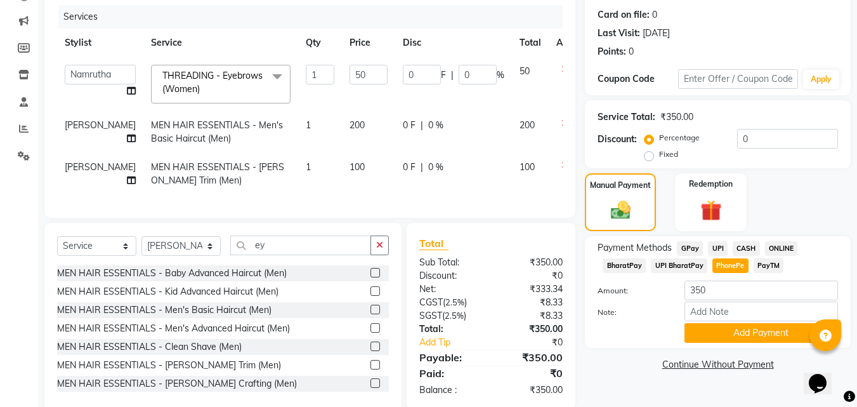
scroll to position [184, 0]
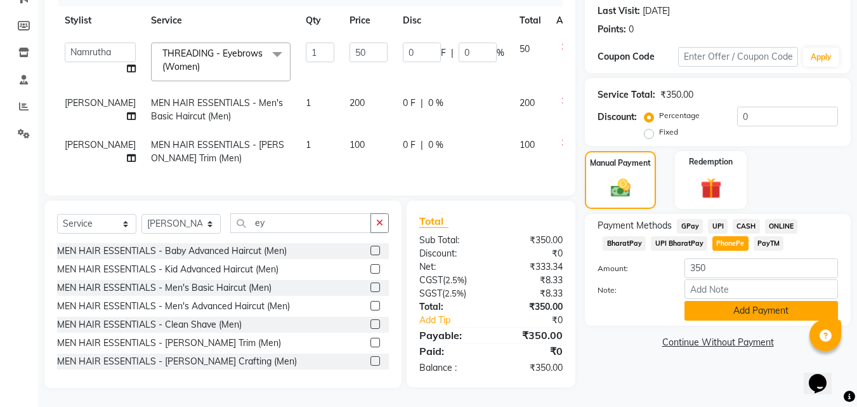
click at [744, 303] on button "Add Payment" at bounding box center [762, 311] width 154 height 20
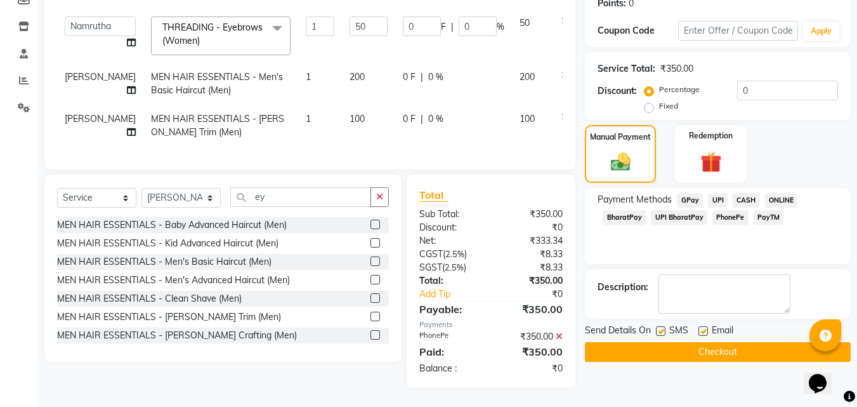
scroll to position [210, 0]
click at [657, 342] on button "Checkout" at bounding box center [718, 352] width 266 height 20
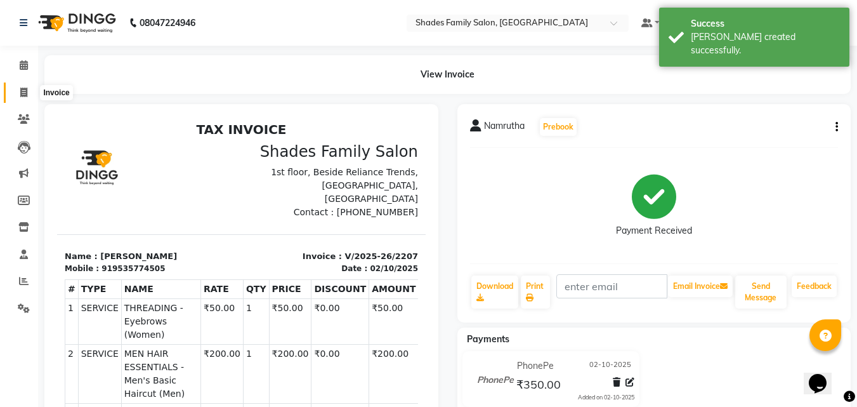
click at [29, 92] on span at bounding box center [24, 93] width 22 height 15
select select "service"
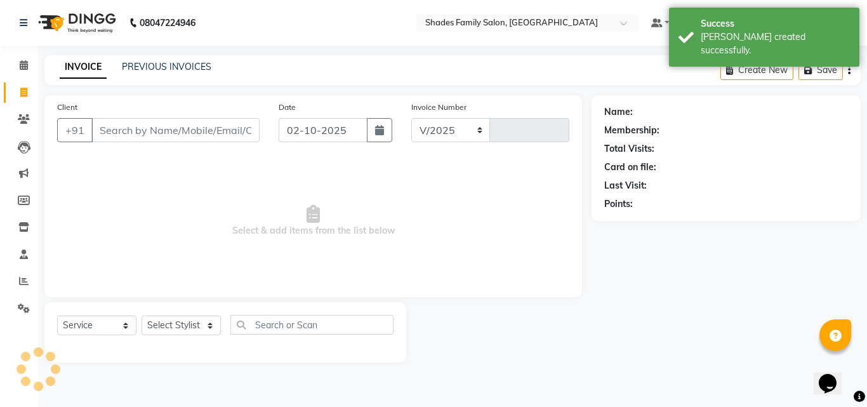
select select "7447"
type input "2208"
click at [190, 63] on link "PREVIOUS INVOICES" at bounding box center [166, 66] width 89 height 11
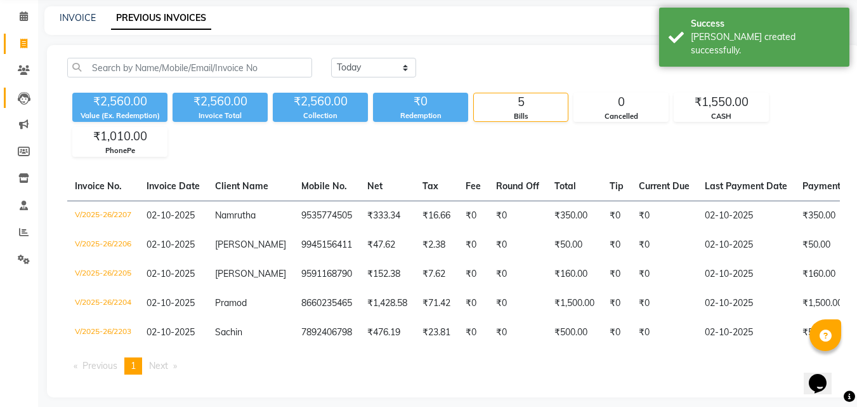
scroll to position [63, 0]
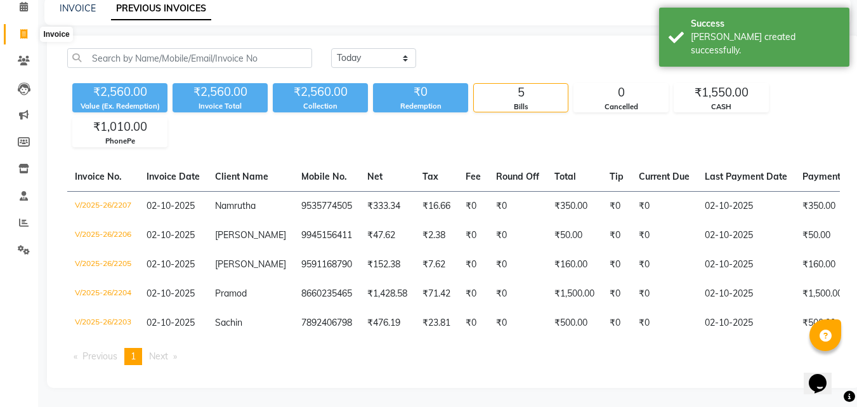
click at [25, 29] on icon at bounding box center [23, 34] width 7 height 10
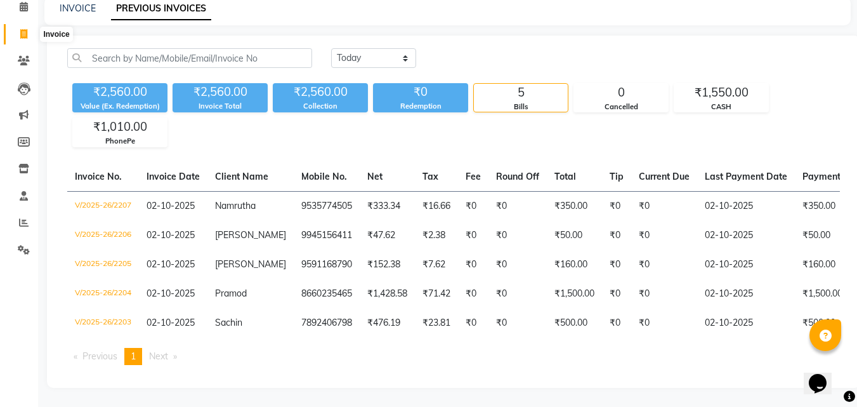
select select "service"
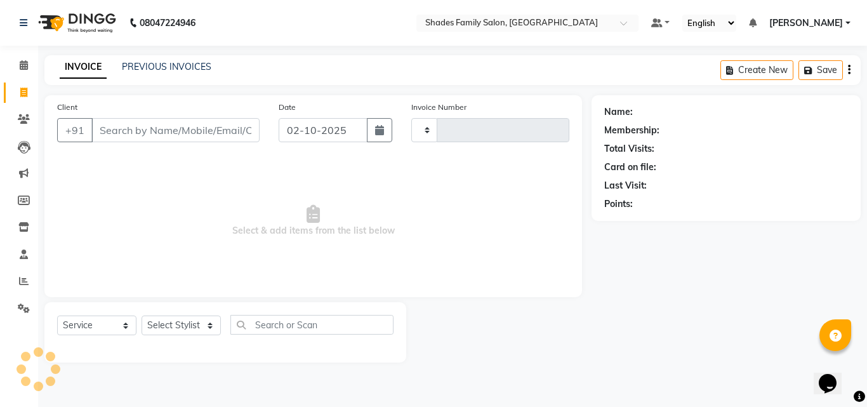
type input "2208"
select select "7447"
click at [195, 136] on input "Client" at bounding box center [175, 130] width 168 height 24
click at [154, 317] on select "Select Stylist [PERSON_NAME] [PERSON_NAME] [PERSON_NAME]" at bounding box center [181, 325] width 79 height 20
select select "83622"
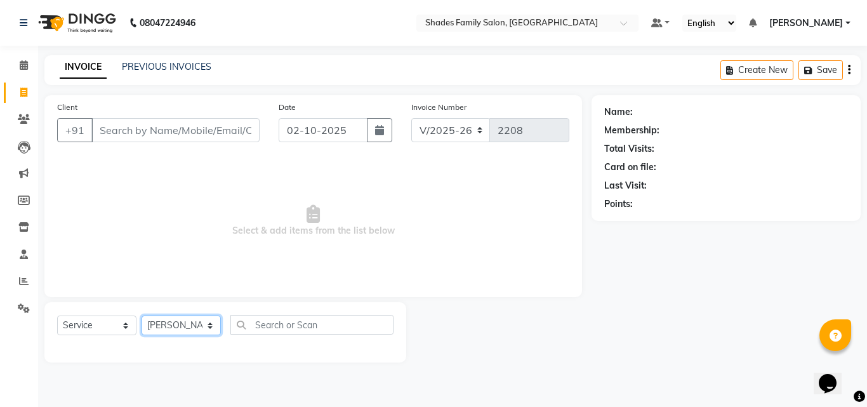
click at [142, 315] on select "Select Stylist [PERSON_NAME] [PERSON_NAME] [PERSON_NAME]" at bounding box center [181, 325] width 79 height 20
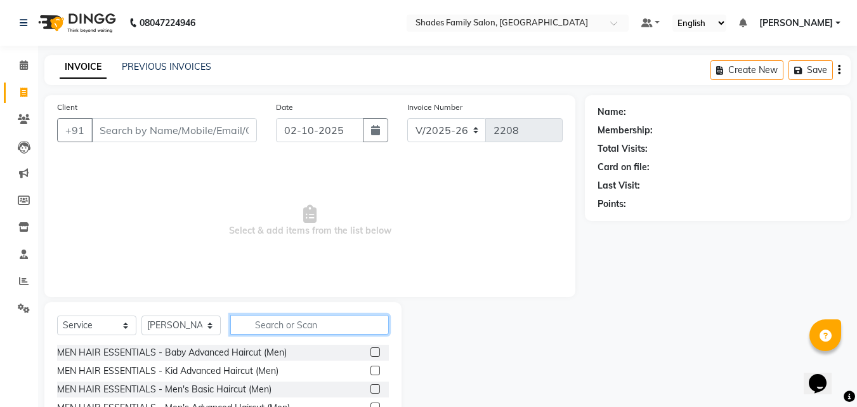
click at [261, 328] on input "text" at bounding box center [309, 325] width 159 height 20
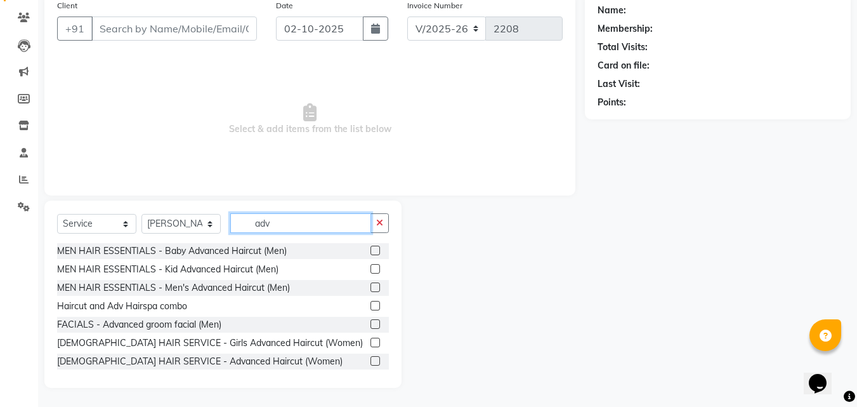
type input "adv"
click at [371, 362] on label at bounding box center [376, 361] width 10 height 10
click at [371, 362] on input "checkbox" at bounding box center [375, 361] width 8 height 8
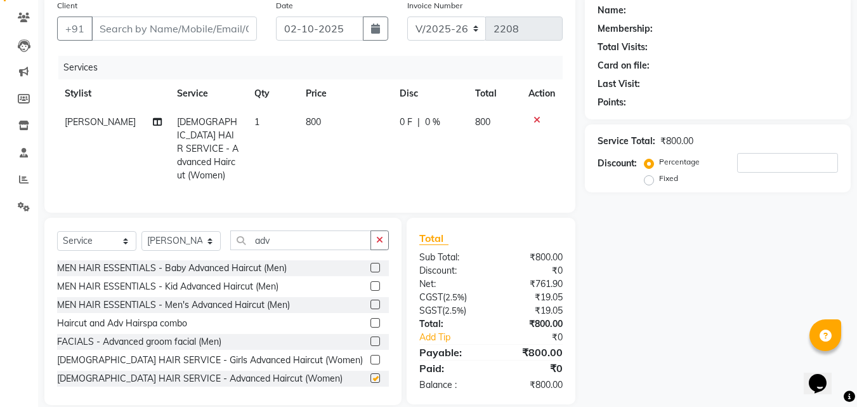
checkbox input "false"
click at [180, 237] on select "Select Stylist [PERSON_NAME] [PERSON_NAME] [PERSON_NAME]" at bounding box center [181, 241] width 79 height 20
select select "89612"
click at [142, 231] on select "Select Stylist [PERSON_NAME] [PERSON_NAME] [PERSON_NAME]" at bounding box center [181, 241] width 79 height 20
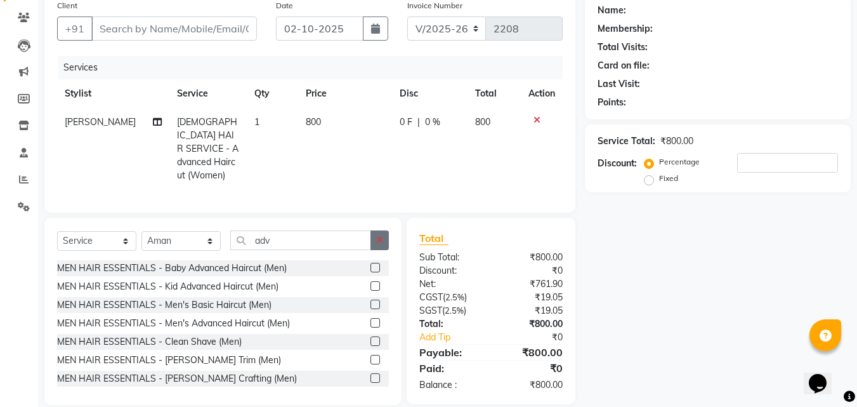
click at [380, 235] on icon "button" at bounding box center [379, 239] width 7 height 9
click at [309, 234] on input "text" at bounding box center [309, 240] width 159 height 20
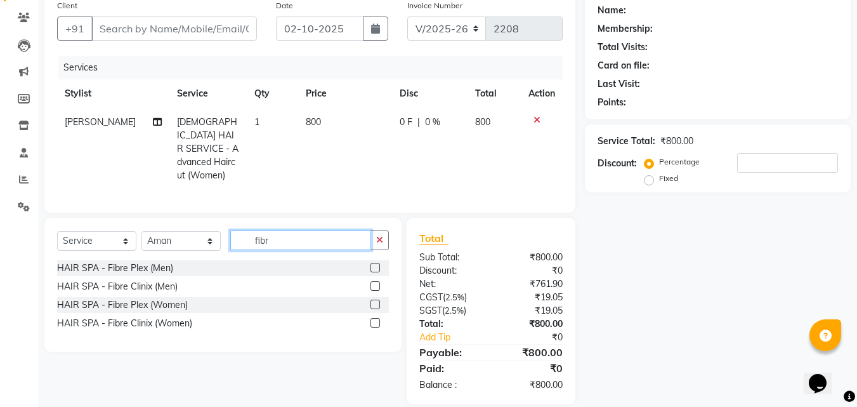
type input "fibr"
click at [377, 301] on label at bounding box center [376, 304] width 10 height 10
click at [377, 301] on input "checkbox" at bounding box center [375, 305] width 8 height 8
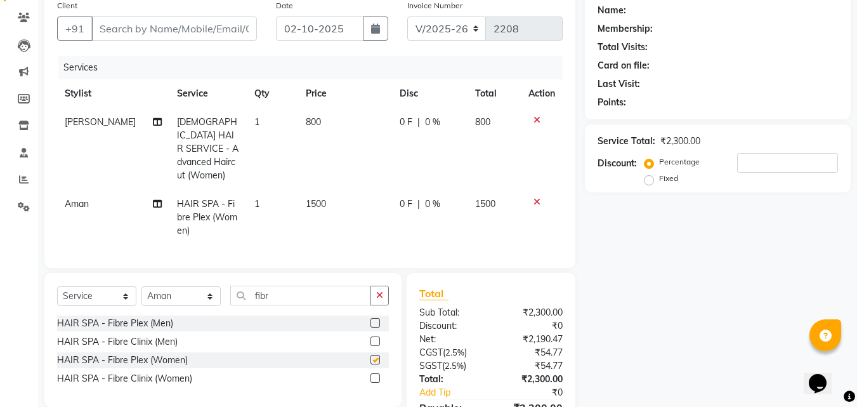
checkbox input "false"
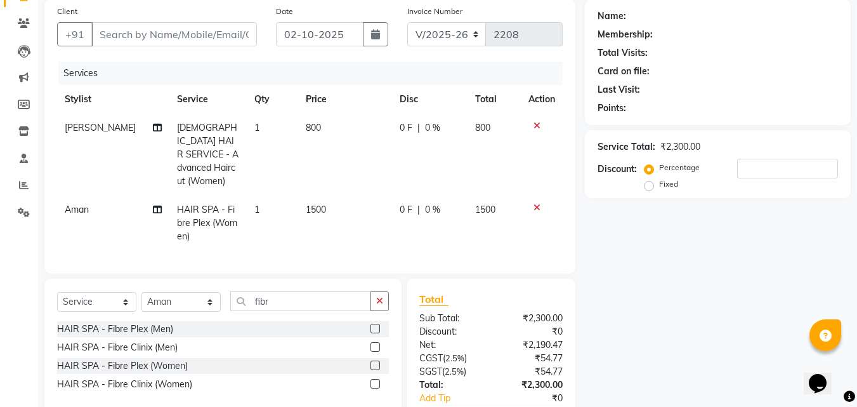
scroll to position [0, 0]
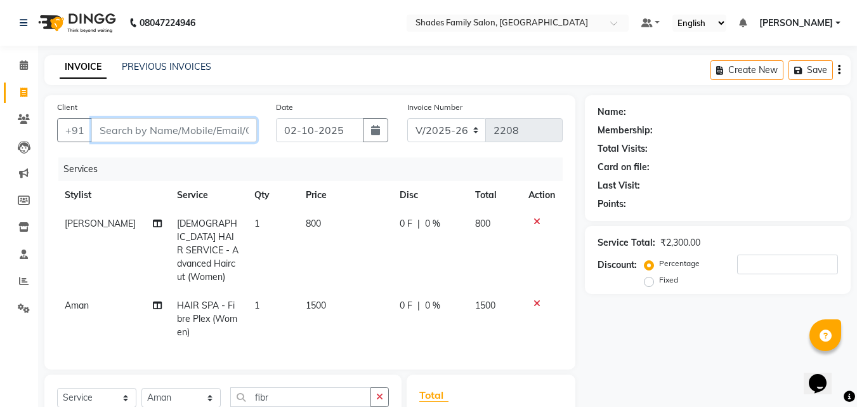
click at [187, 128] on input "Client" at bounding box center [174, 130] width 166 height 24
type input "8"
type input "0"
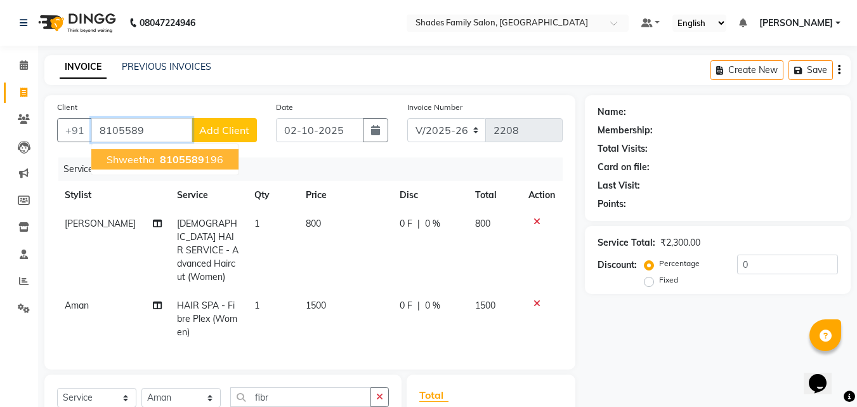
click at [201, 159] on span "8105589" at bounding box center [182, 159] width 44 height 13
type input "8105589196"
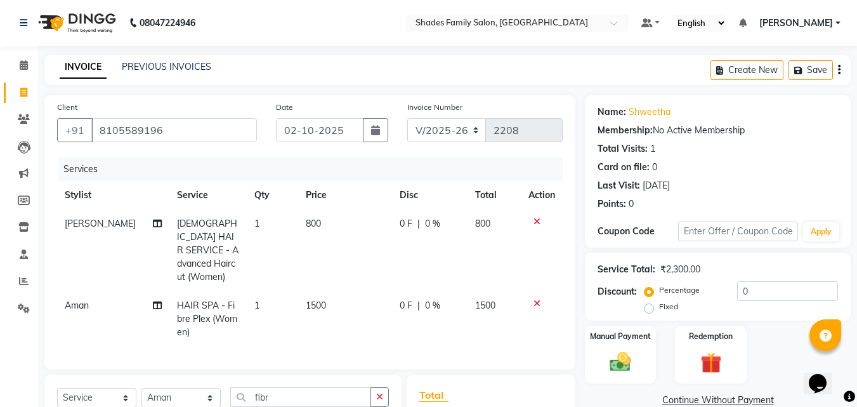
click at [538, 299] on icon at bounding box center [537, 303] width 7 height 9
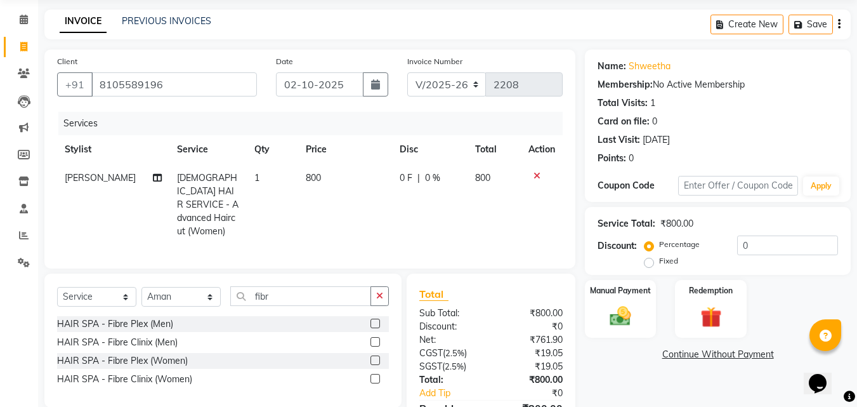
scroll to position [114, 0]
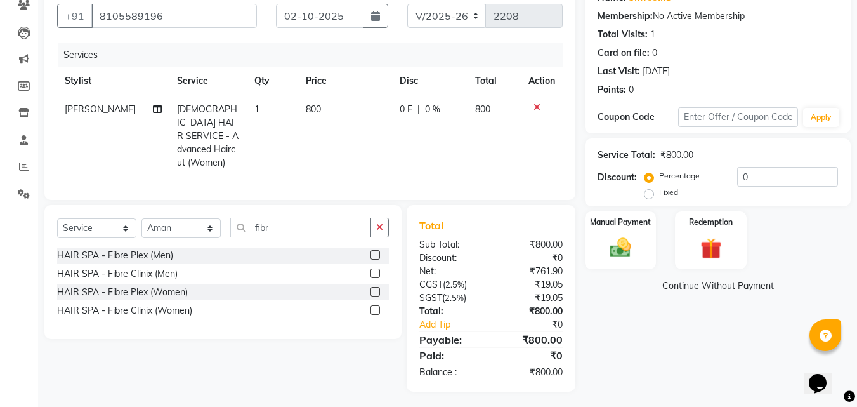
drag, startPoint x: 380, startPoint y: 227, endPoint x: 280, endPoint y: 206, distance: 101.9
click at [379, 227] on icon "button" at bounding box center [379, 227] width 7 height 9
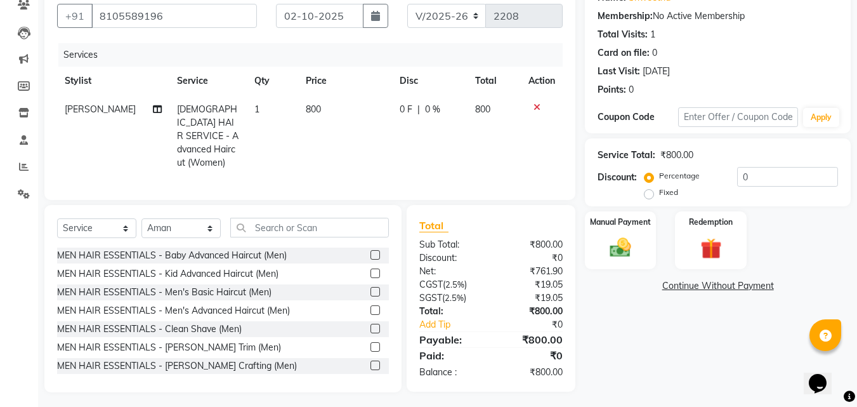
click at [280, 206] on div "Select Service Product Membership Package Voucher Prepaid Gift Card Select Styl…" at bounding box center [222, 298] width 357 height 187
click at [261, 225] on input "text" at bounding box center [309, 228] width 159 height 20
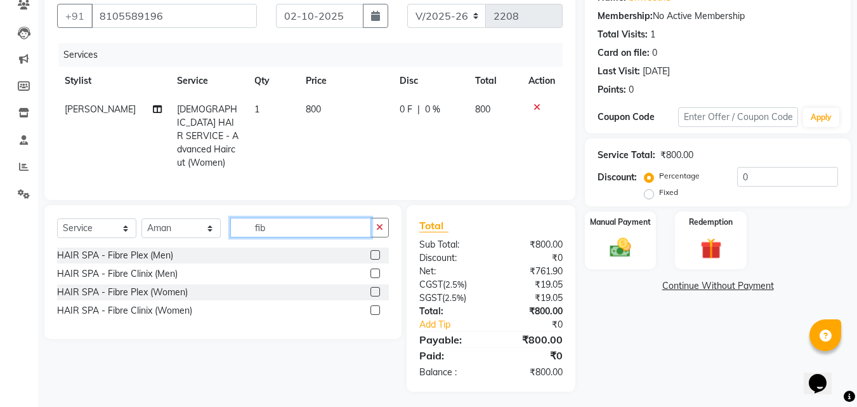
type input "fib"
click at [378, 288] on label at bounding box center [376, 292] width 10 height 10
click at [378, 288] on input "checkbox" at bounding box center [375, 292] width 8 height 8
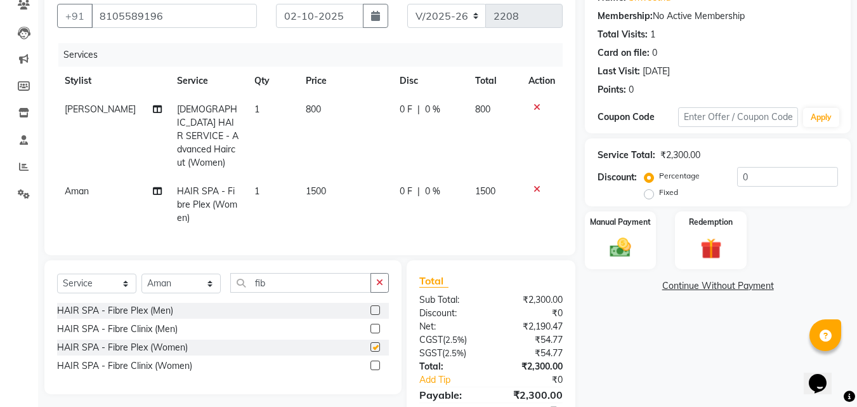
checkbox input "false"
click at [538, 108] on icon at bounding box center [537, 107] width 7 height 9
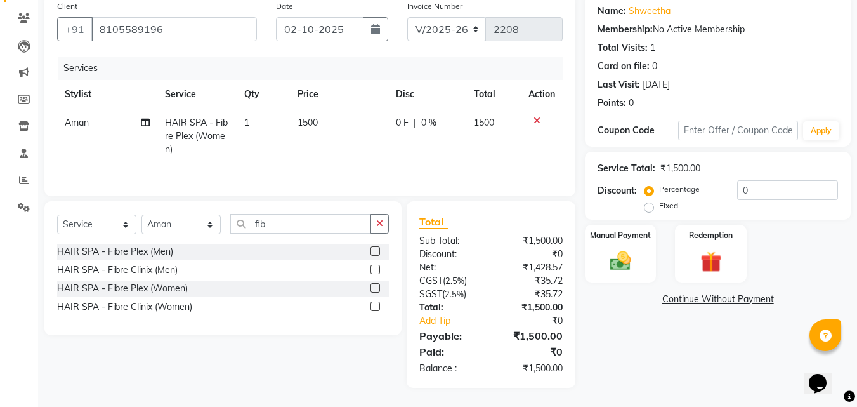
scroll to position [101, 0]
click at [614, 252] on img at bounding box center [621, 260] width 36 height 25
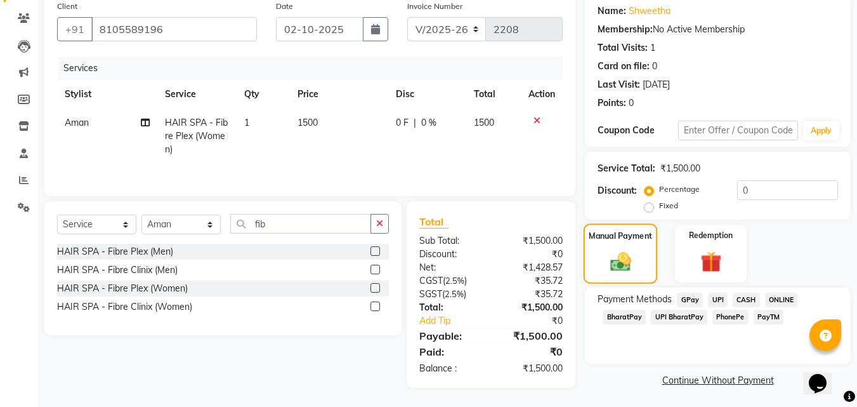
scroll to position [103, 0]
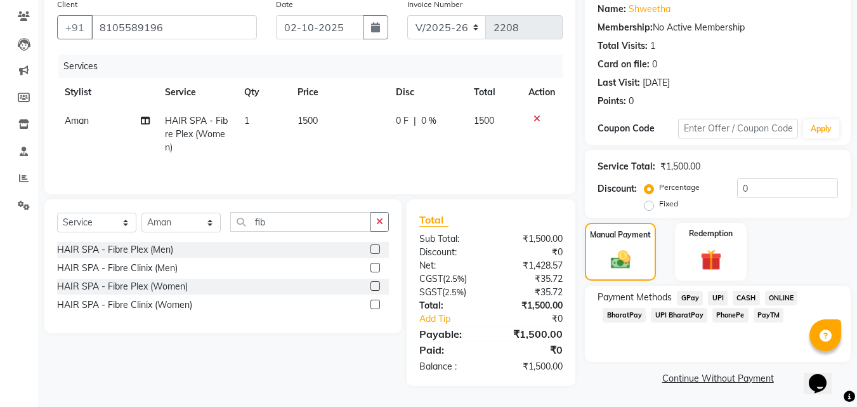
click at [750, 296] on span "CASH" at bounding box center [746, 298] width 27 height 15
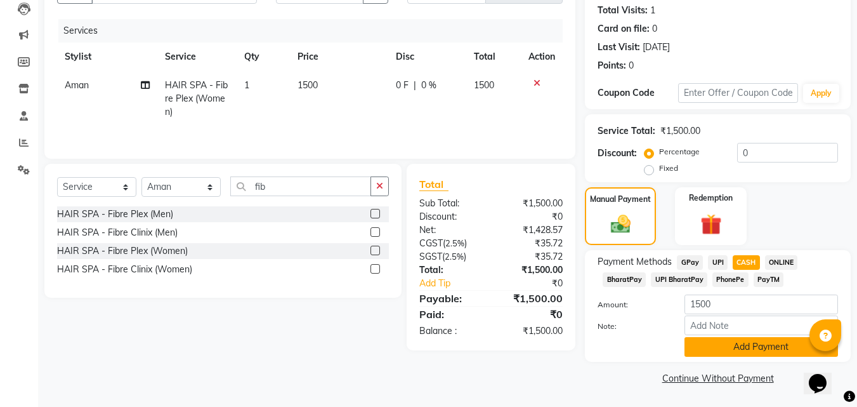
click at [738, 346] on button "Add Payment" at bounding box center [762, 347] width 154 height 20
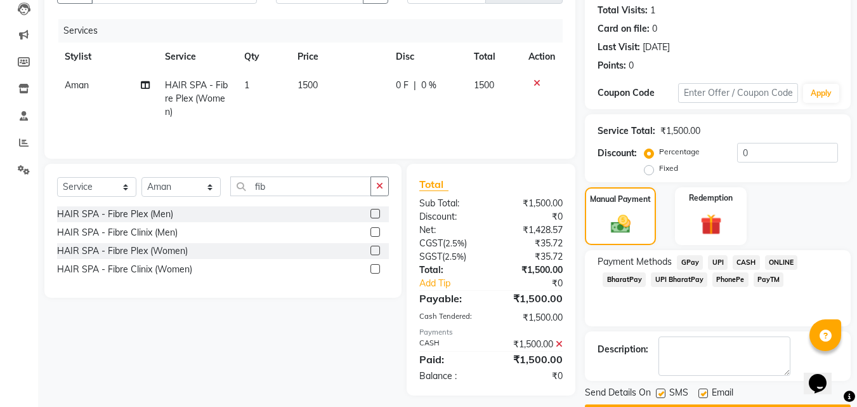
scroll to position [174, 0]
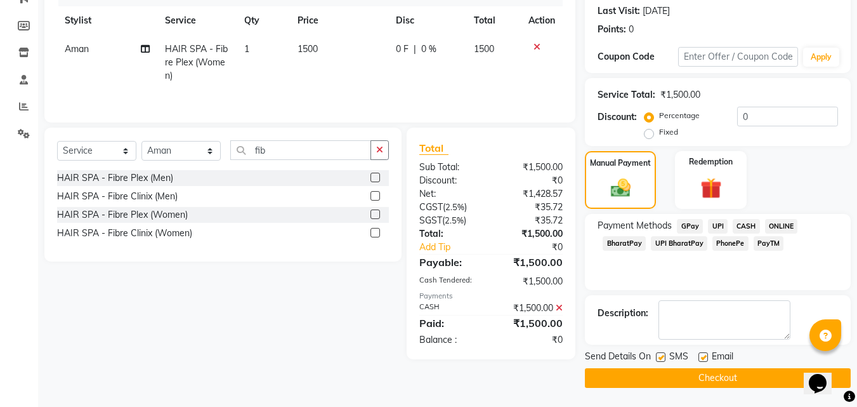
click at [691, 381] on button "Checkout" at bounding box center [718, 378] width 266 height 20
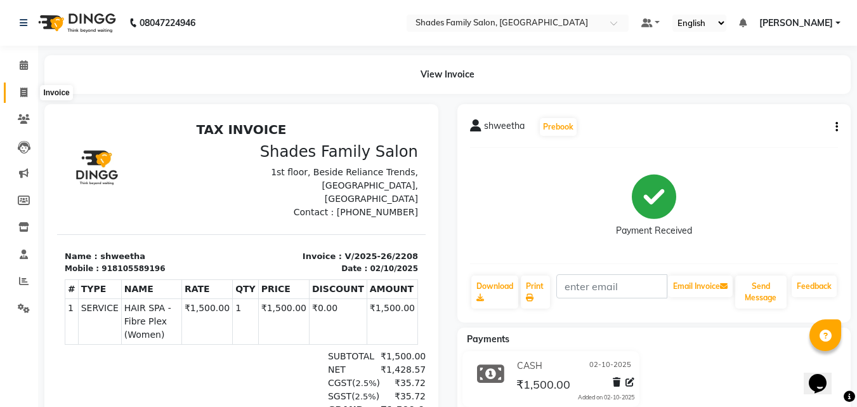
click at [30, 92] on span at bounding box center [24, 93] width 22 height 15
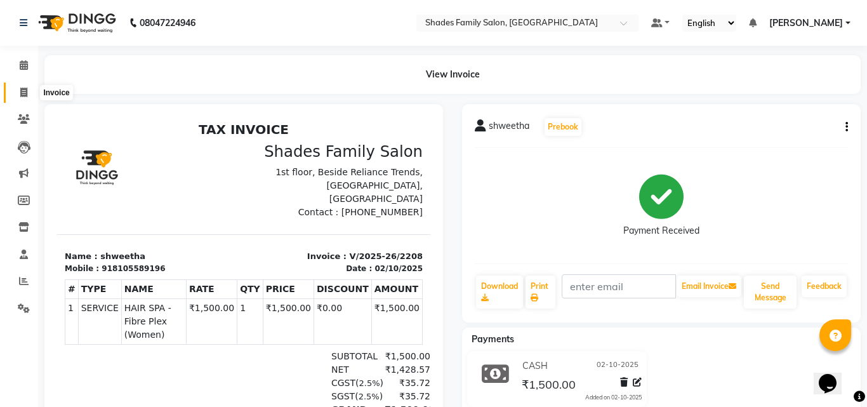
select select "service"
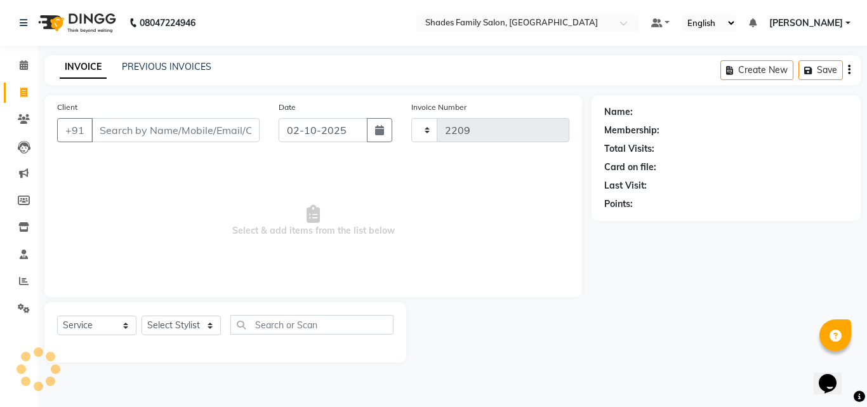
click at [25, 94] on icon at bounding box center [23, 93] width 7 height 10
select select "service"
type input "2209"
select select "7447"
click at [171, 133] on input "Client" at bounding box center [175, 130] width 168 height 24
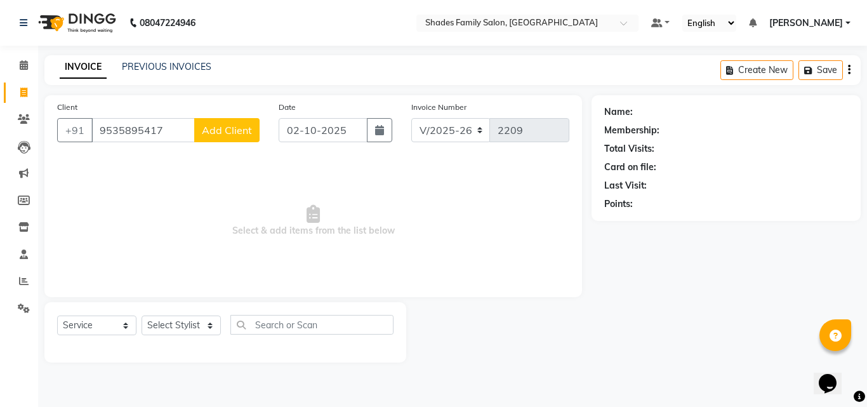
type input "9535895417"
click at [223, 141] on button "Add Client" at bounding box center [226, 130] width 65 height 24
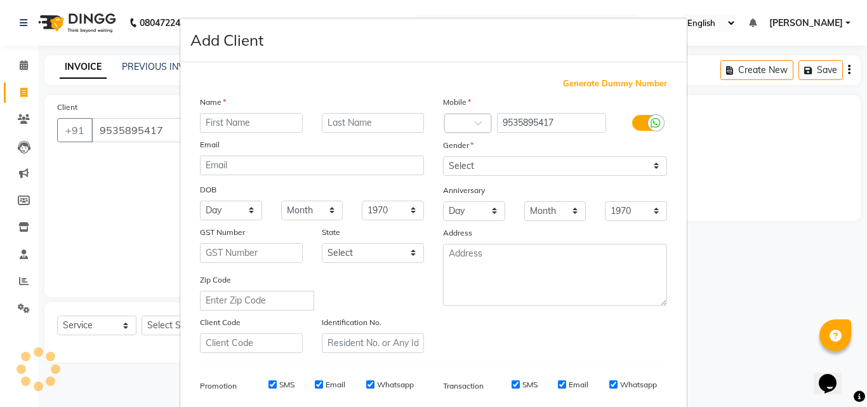
click at [223, 126] on input "text" at bounding box center [251, 123] width 103 height 20
type input "Sindu G A"
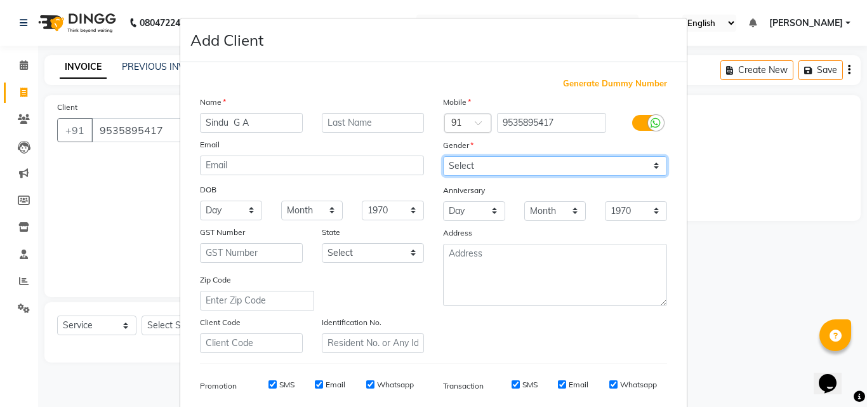
click at [541, 168] on select "Select [DEMOGRAPHIC_DATA] [DEMOGRAPHIC_DATA] Other Prefer Not To Say" at bounding box center [555, 166] width 224 height 20
select select "[DEMOGRAPHIC_DATA]"
click at [443, 156] on select "Select [DEMOGRAPHIC_DATA] [DEMOGRAPHIC_DATA] Other Prefer Not To Say" at bounding box center [555, 166] width 224 height 20
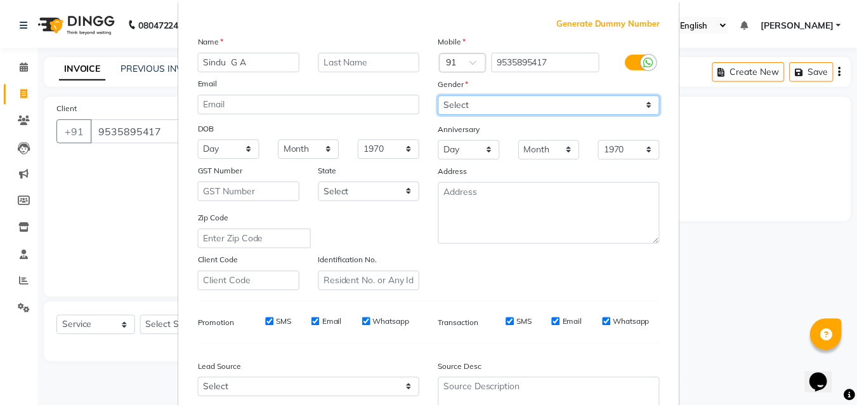
scroll to position [179, 0]
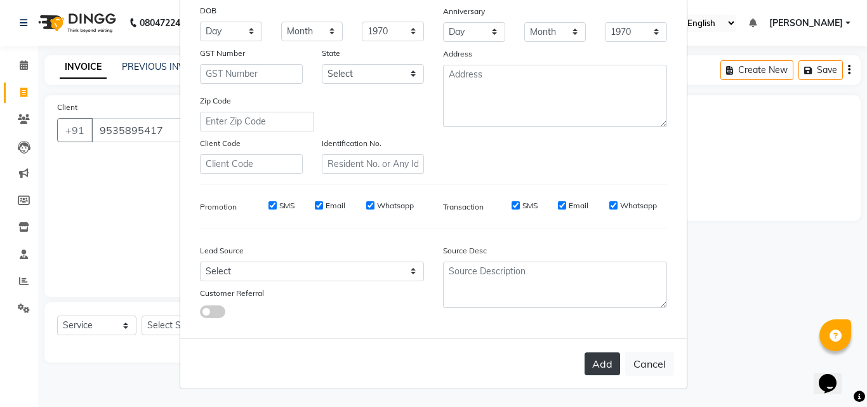
click at [591, 360] on button "Add" at bounding box center [602, 363] width 36 height 23
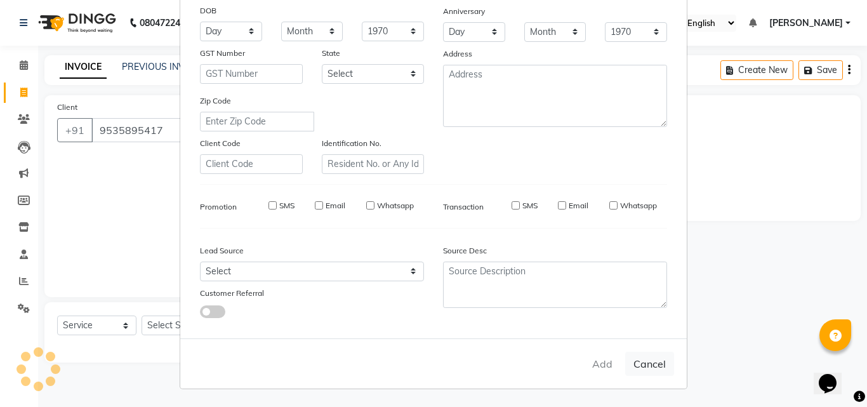
select select
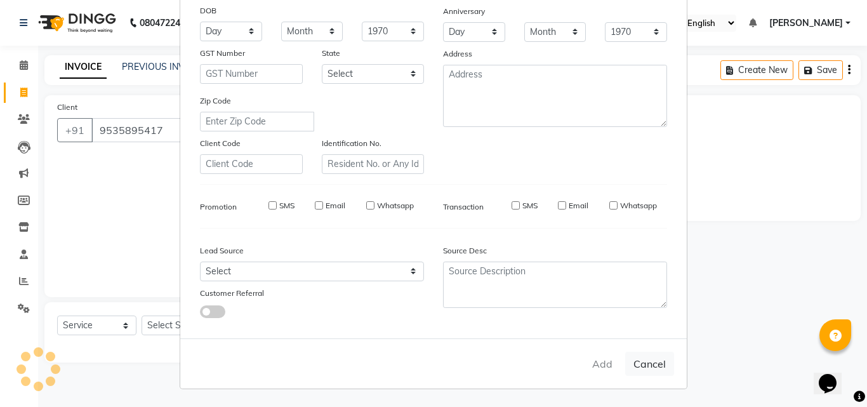
select select
checkbox input "false"
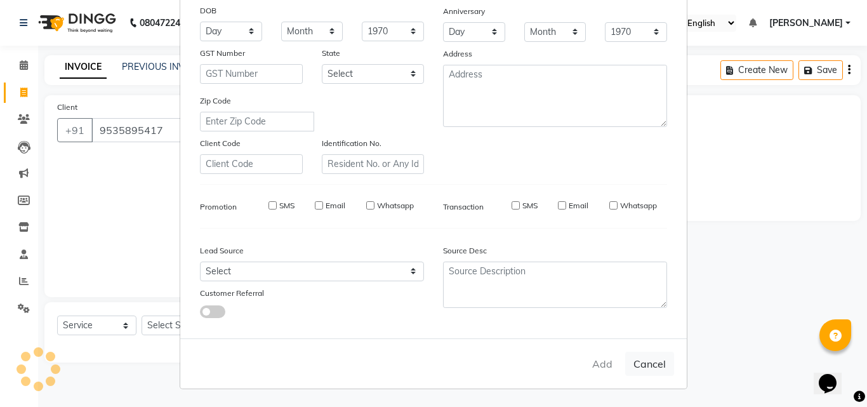
checkbox input "false"
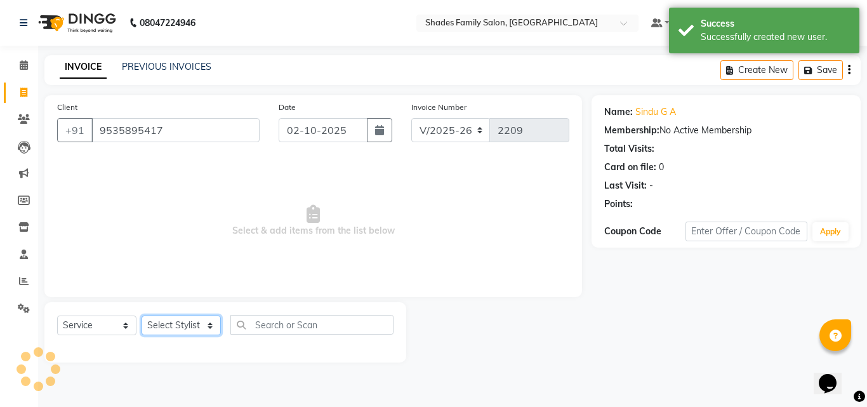
click at [171, 322] on select "Select Stylist [PERSON_NAME] [PERSON_NAME] [PERSON_NAME]" at bounding box center [181, 325] width 79 height 20
select select "83622"
click at [142, 315] on select "Select Stylist [PERSON_NAME] [PERSON_NAME] [PERSON_NAME]" at bounding box center [181, 325] width 79 height 20
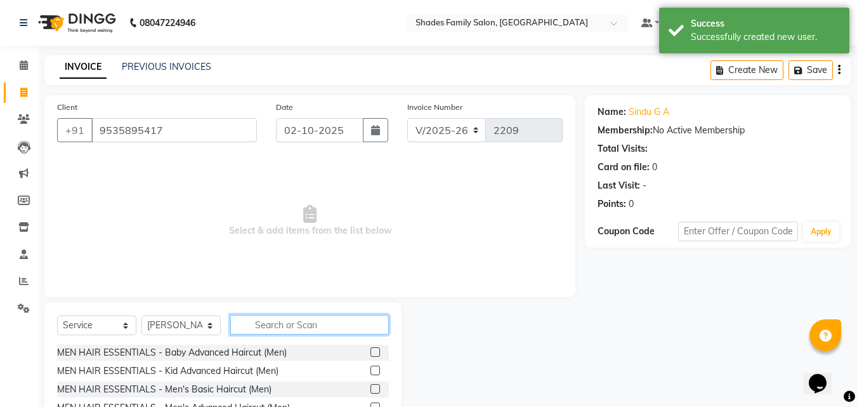
click at [299, 326] on input "text" at bounding box center [309, 325] width 159 height 20
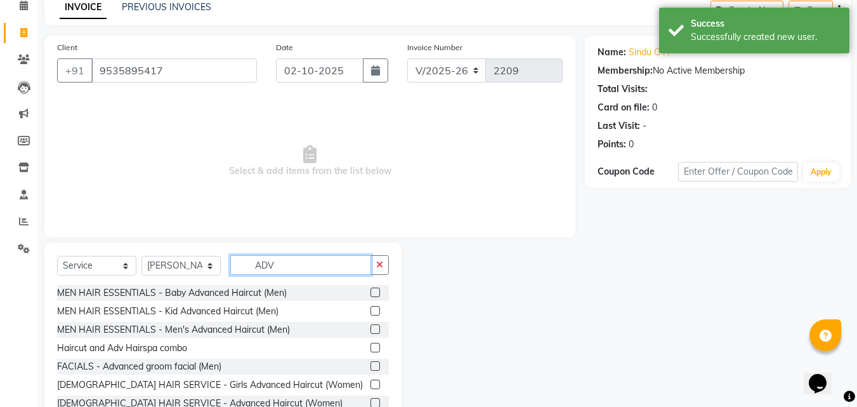
scroll to position [102, 0]
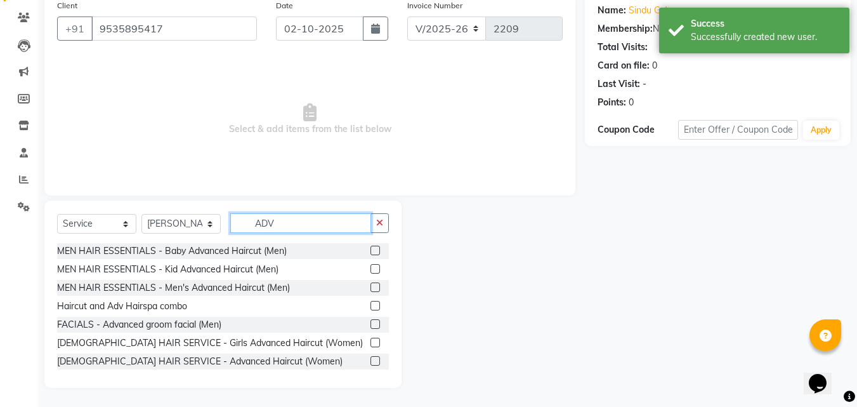
type input "ADV"
click at [371, 359] on label at bounding box center [376, 361] width 10 height 10
click at [371, 359] on input "checkbox" at bounding box center [375, 361] width 8 height 8
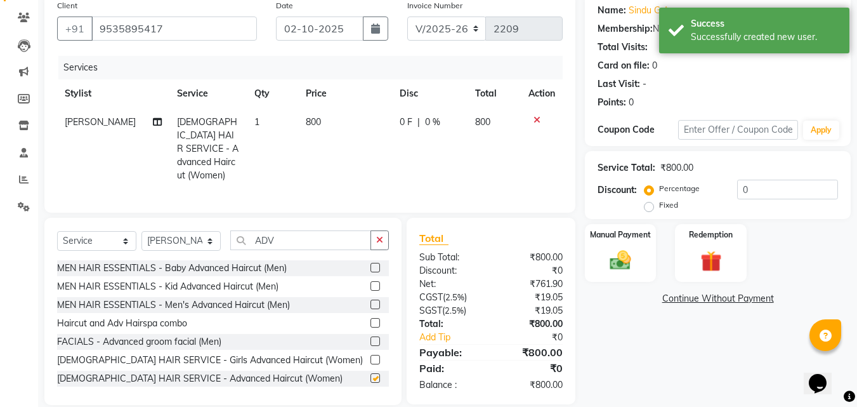
checkbox input "false"
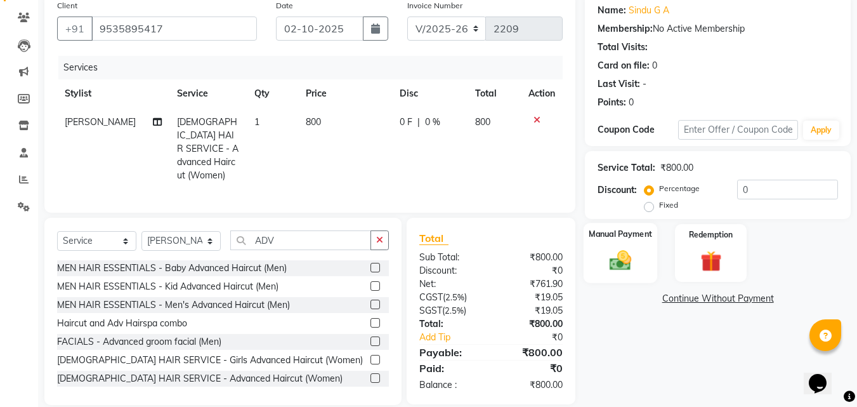
click at [598, 240] on label "Manual Payment" at bounding box center [620, 234] width 63 height 12
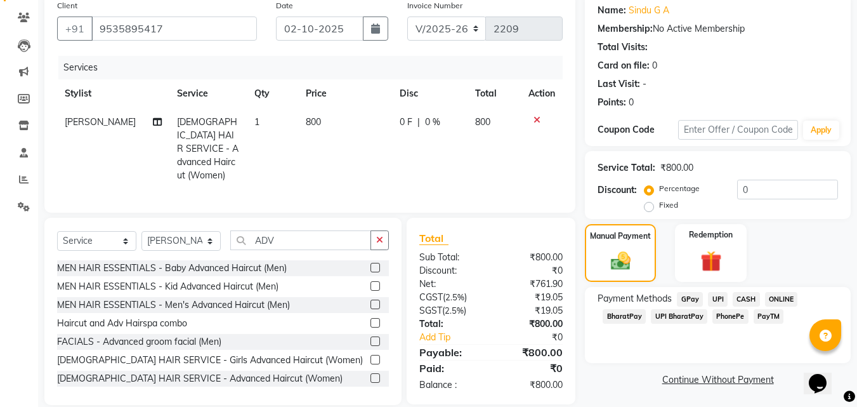
click at [731, 312] on span "PhonePe" at bounding box center [731, 316] width 36 height 15
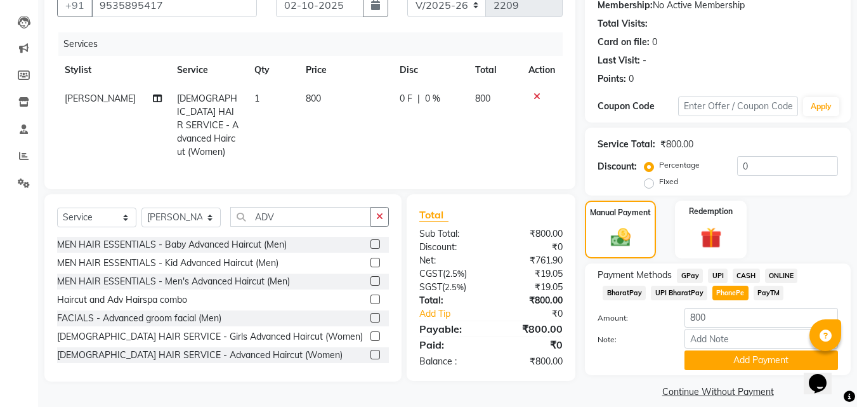
scroll to position [138, 0]
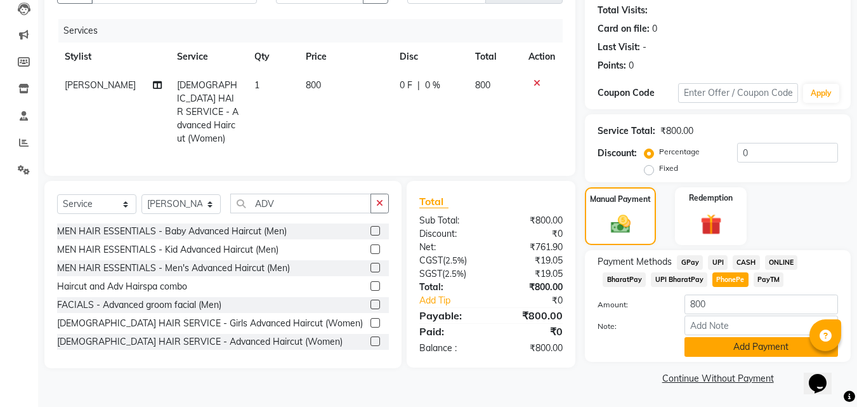
click at [737, 346] on button "Add Payment" at bounding box center [762, 347] width 154 height 20
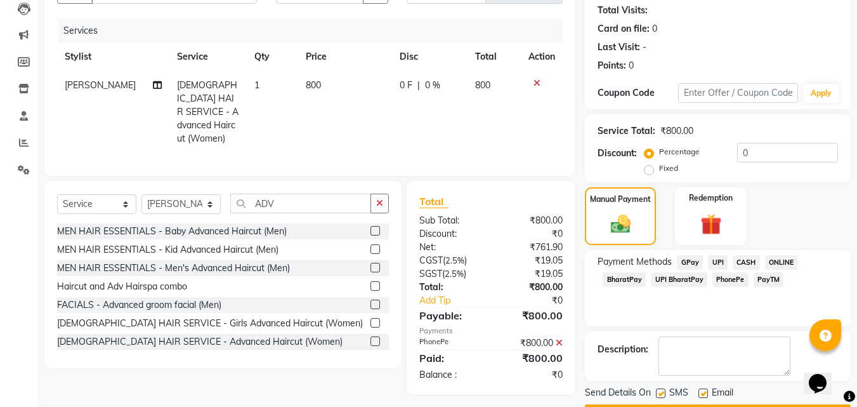
scroll to position [174, 0]
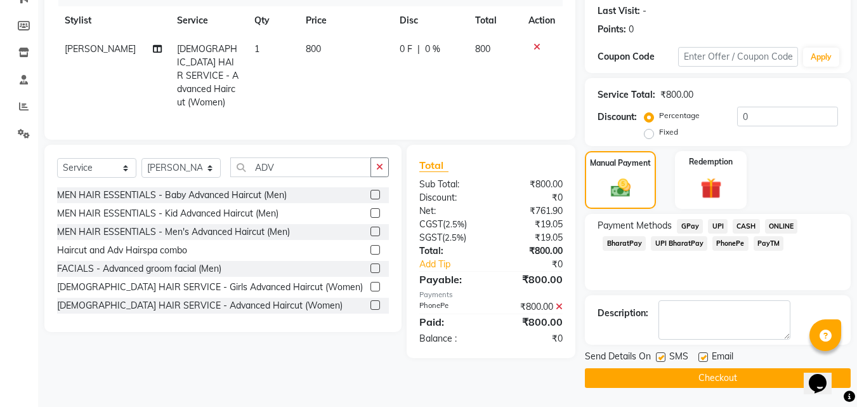
click at [732, 374] on button "Checkout" at bounding box center [718, 378] width 266 height 20
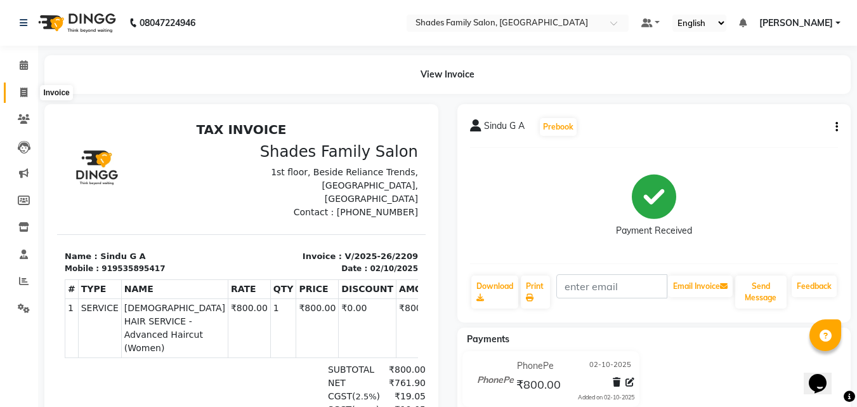
click at [23, 89] on icon at bounding box center [23, 93] width 7 height 10
select select "service"
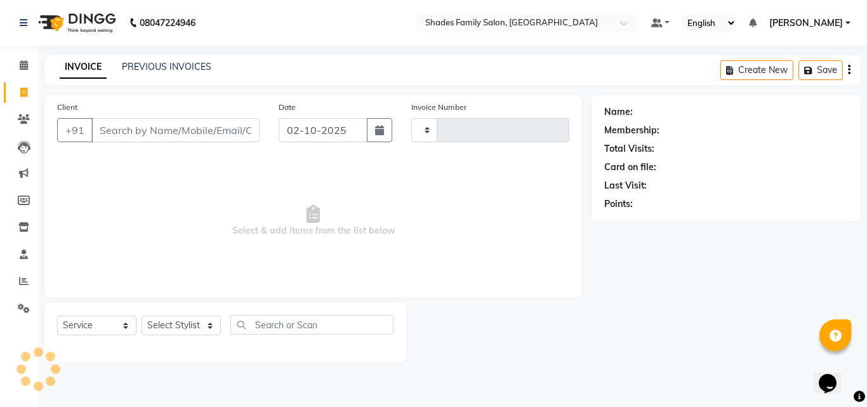
type input "2210"
select select "7447"
click at [169, 69] on link "PREVIOUS INVOICES" at bounding box center [166, 66] width 89 height 11
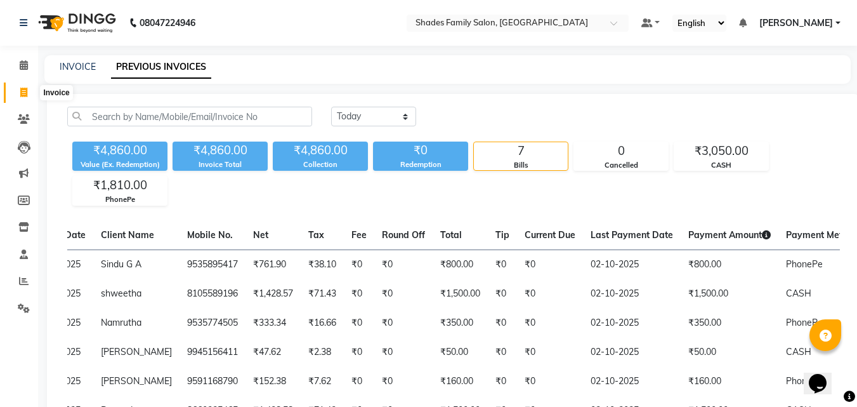
click at [24, 92] on icon at bounding box center [23, 93] width 7 height 10
select select "service"
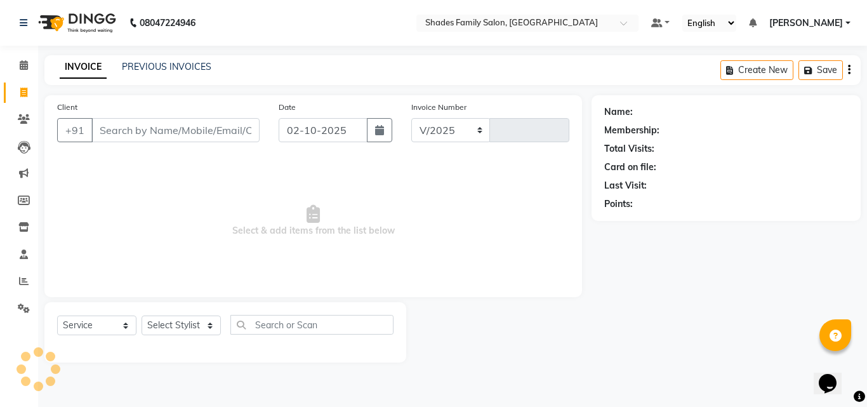
select select "7447"
type input "2210"
